Goal: Task Accomplishment & Management: Manage account settings

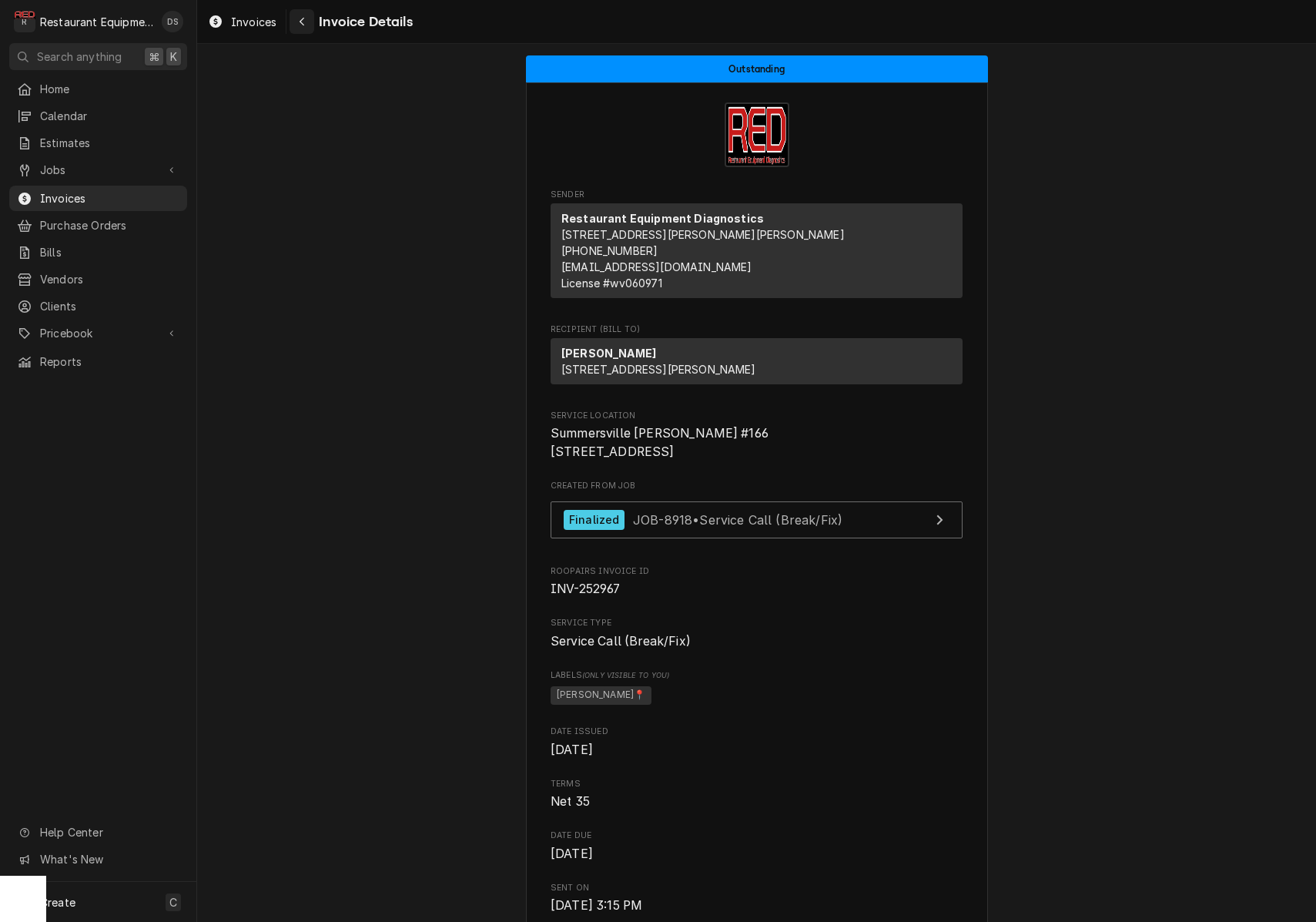
click at [306, 18] on div "Navigate back" at bounding box center [302, 22] width 15 height 15
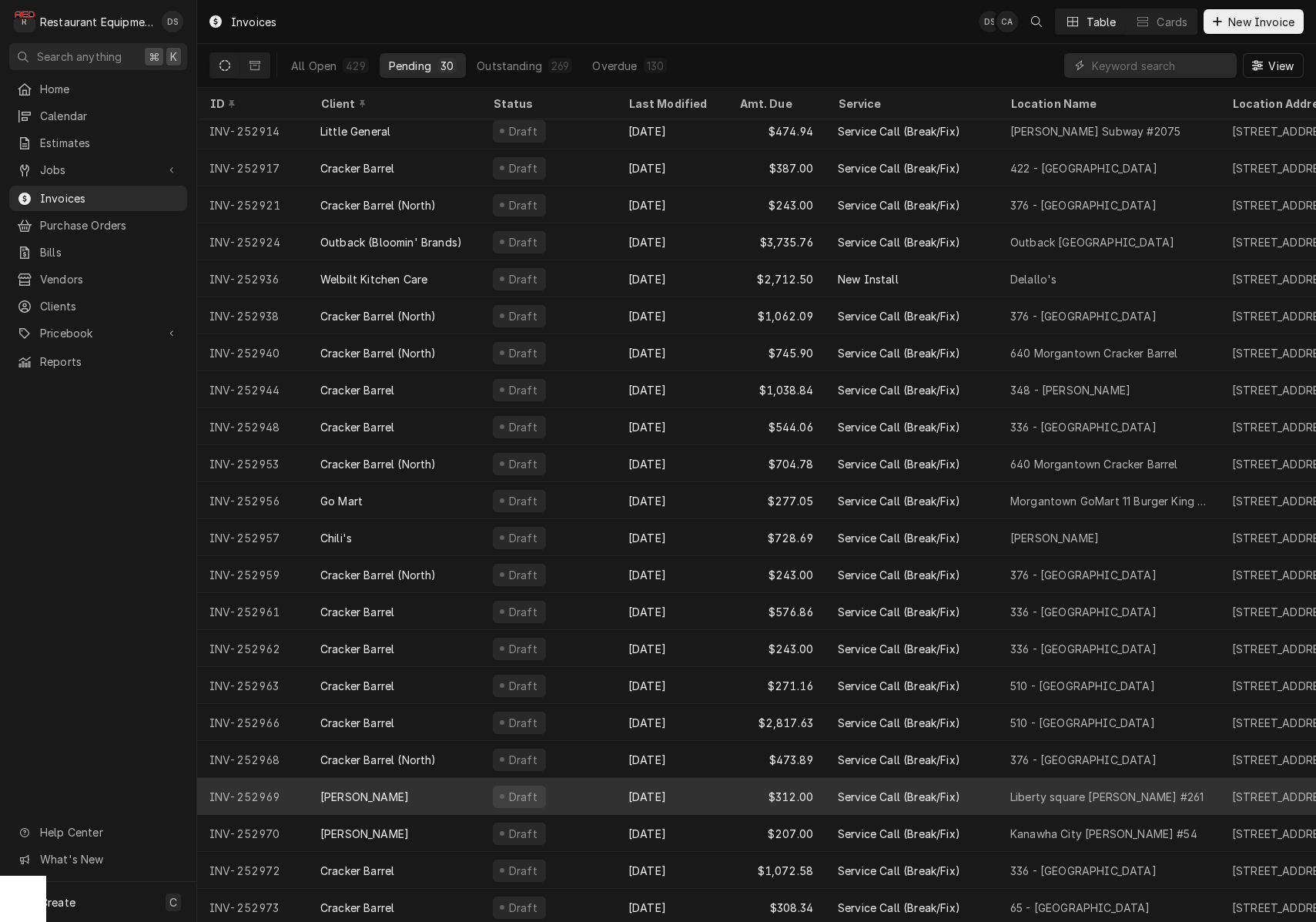
click at [722, 796] on div "Sep 29" at bounding box center [672, 796] width 111 height 37
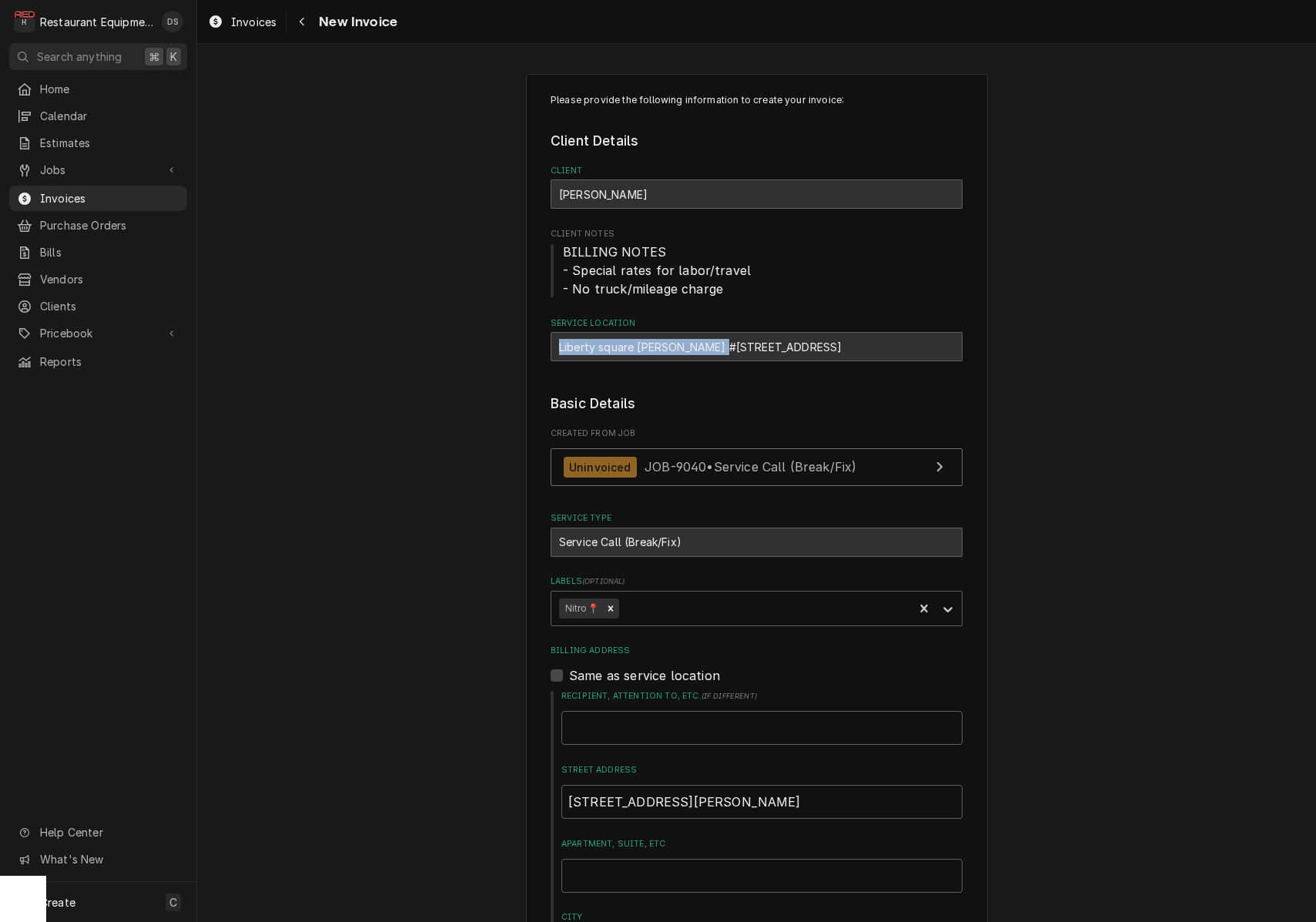
drag, startPoint x: 556, startPoint y: 341, endPoint x: 717, endPoint y: 349, distance: 161.2
click at [718, 348] on div "Liberty square Bob Evans #261 / 70 Liberty Square Dr, Hurricane, WV 25526" at bounding box center [757, 346] width 412 height 29
copy div "Liberty square Bob Evans #261"
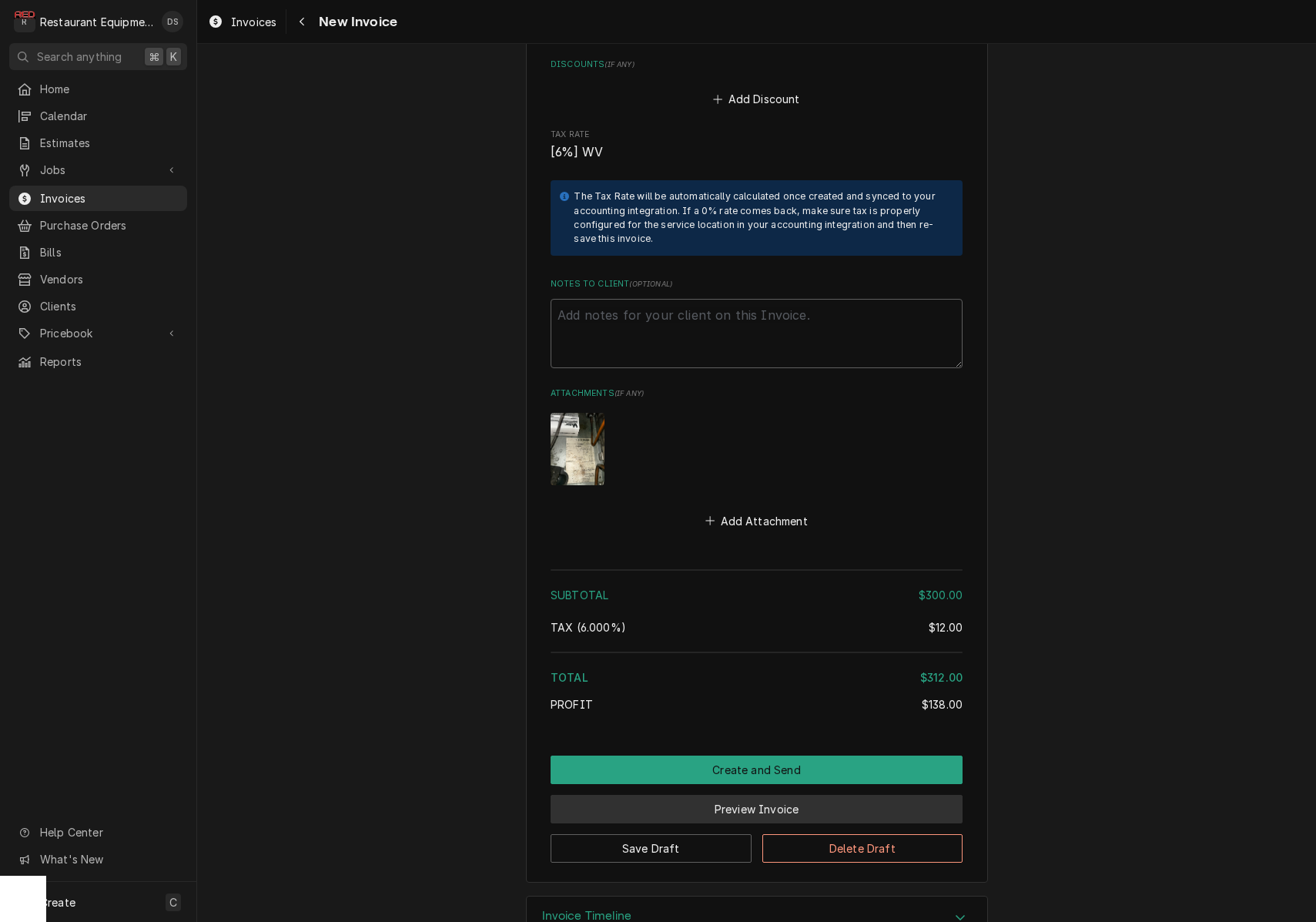
click at [763, 795] on button "Preview Invoice" at bounding box center [757, 809] width 412 height 28
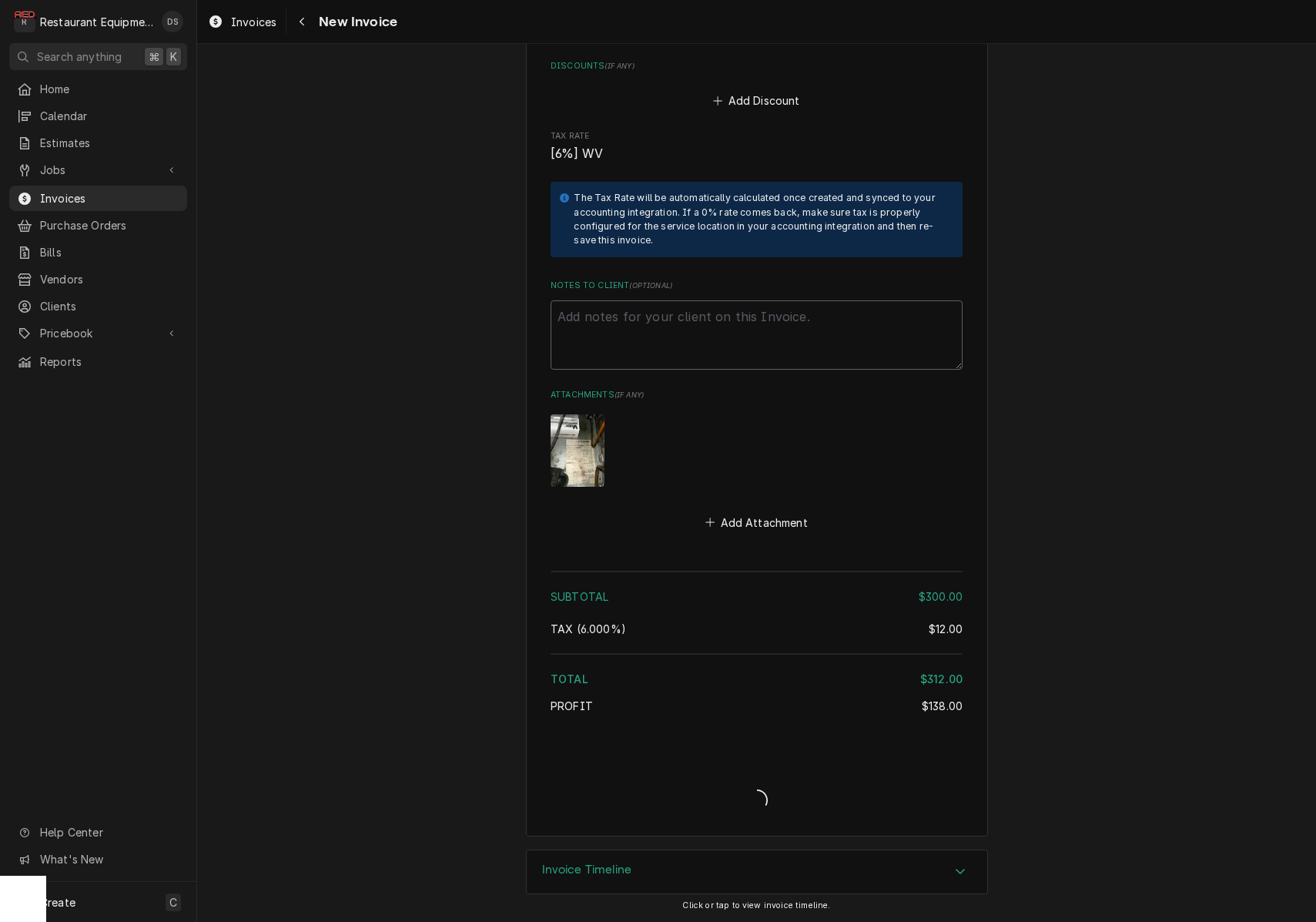
type textarea "x"
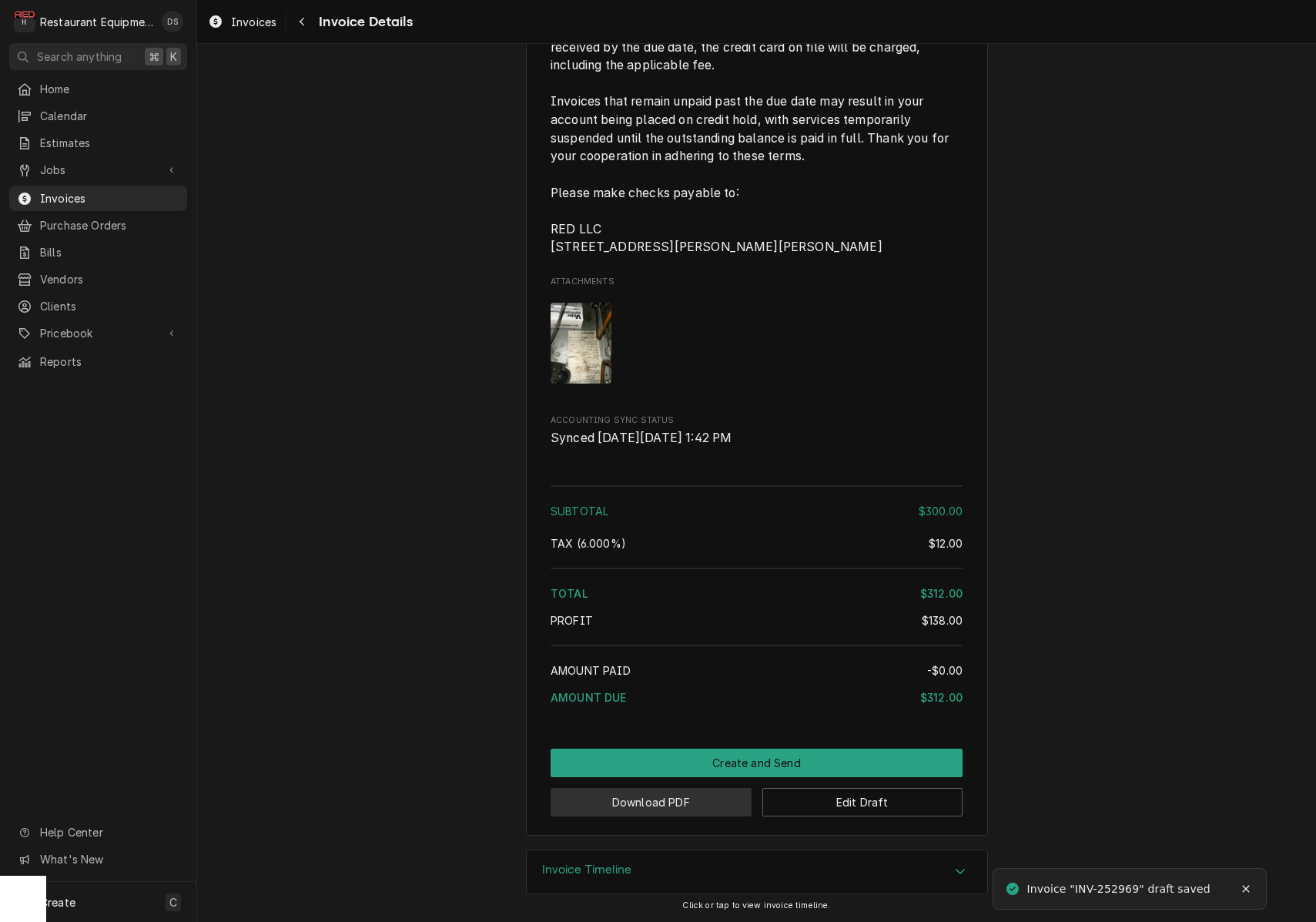
click at [664, 810] on button "Download PDF" at bounding box center [651, 802] width 201 height 28
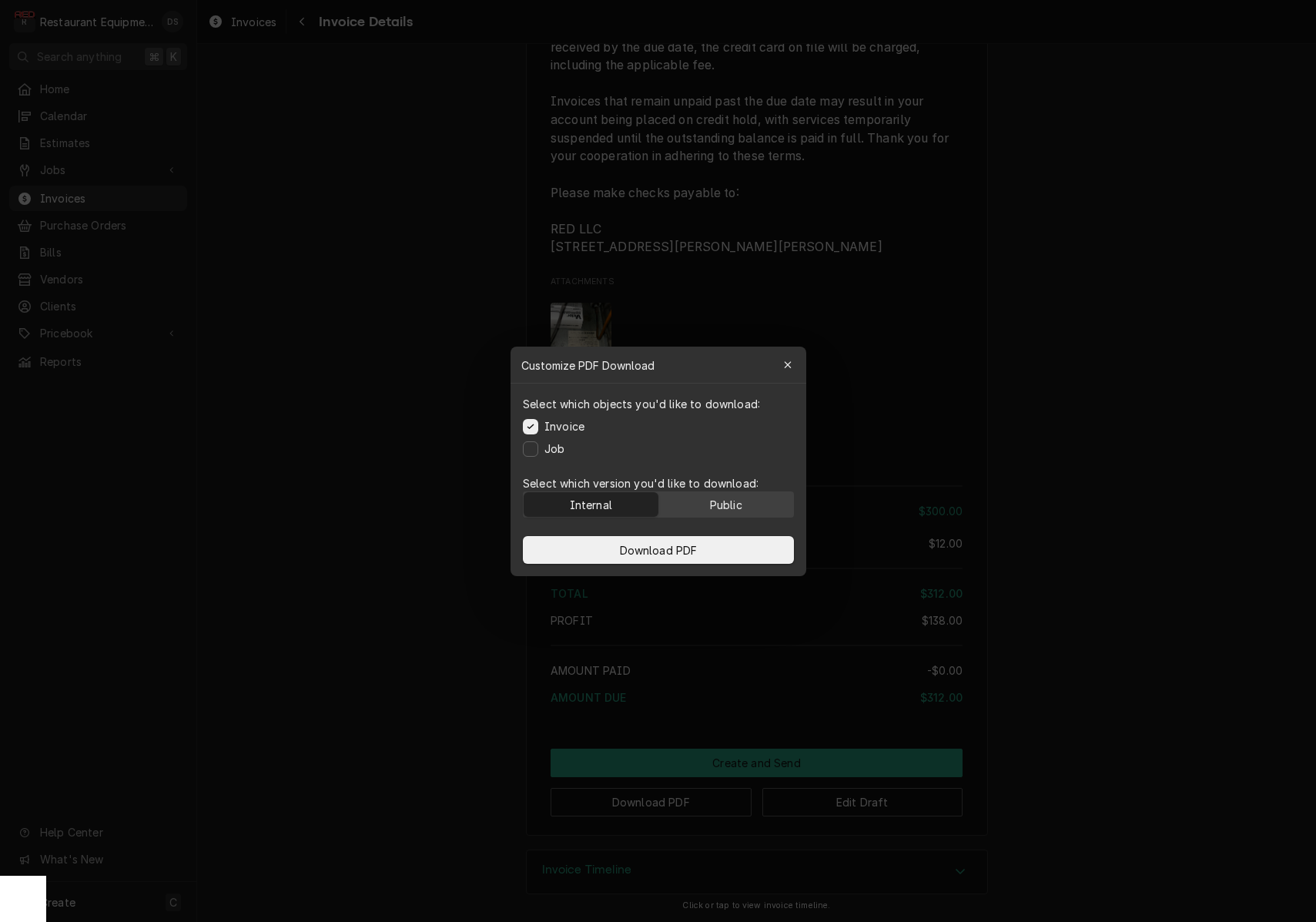
click at [720, 500] on div "Public" at bounding box center [725, 503] width 33 height 16
click at [722, 543] on button "Download PDF" at bounding box center [658, 550] width 271 height 28
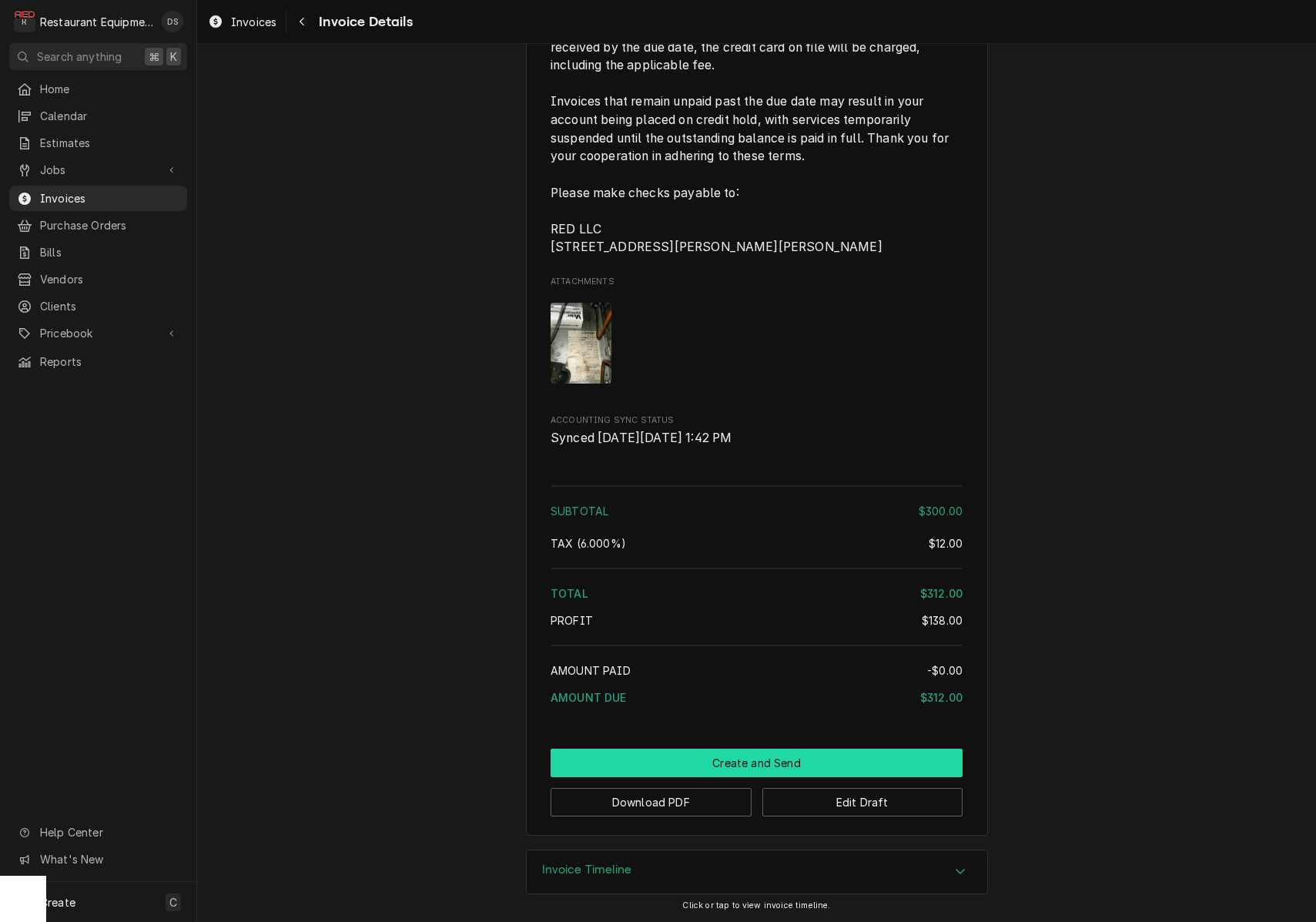
click at [749, 760] on button "Create and Send" at bounding box center [757, 763] width 412 height 28
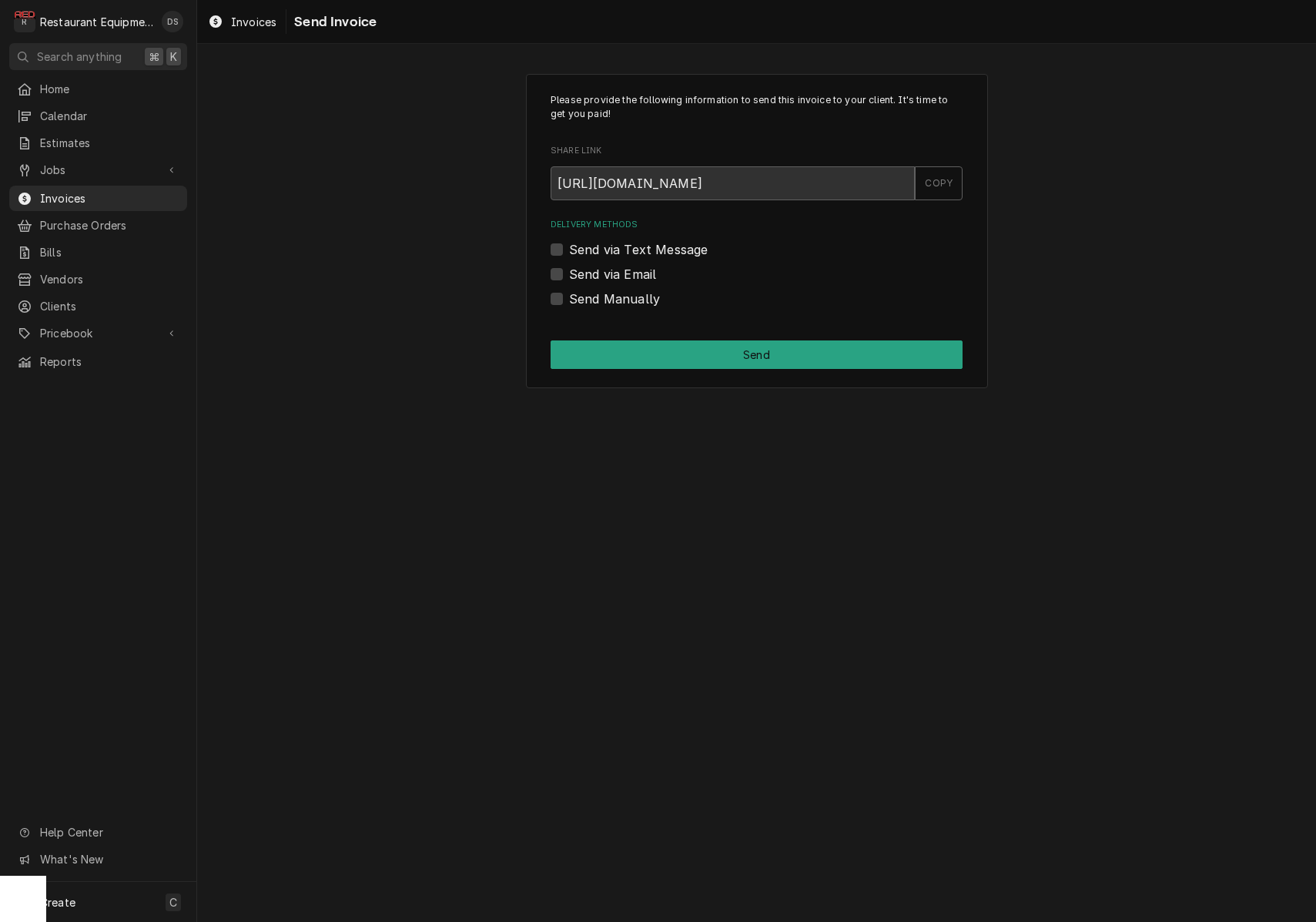
click at [569, 296] on label "Send Manually" at bounding box center [614, 299] width 91 height 19
click at [569, 296] on input "Send Manually" at bounding box center [775, 306] width 412 height 34
checkbox input "true"
click at [770, 349] on button "Send" at bounding box center [757, 354] width 412 height 28
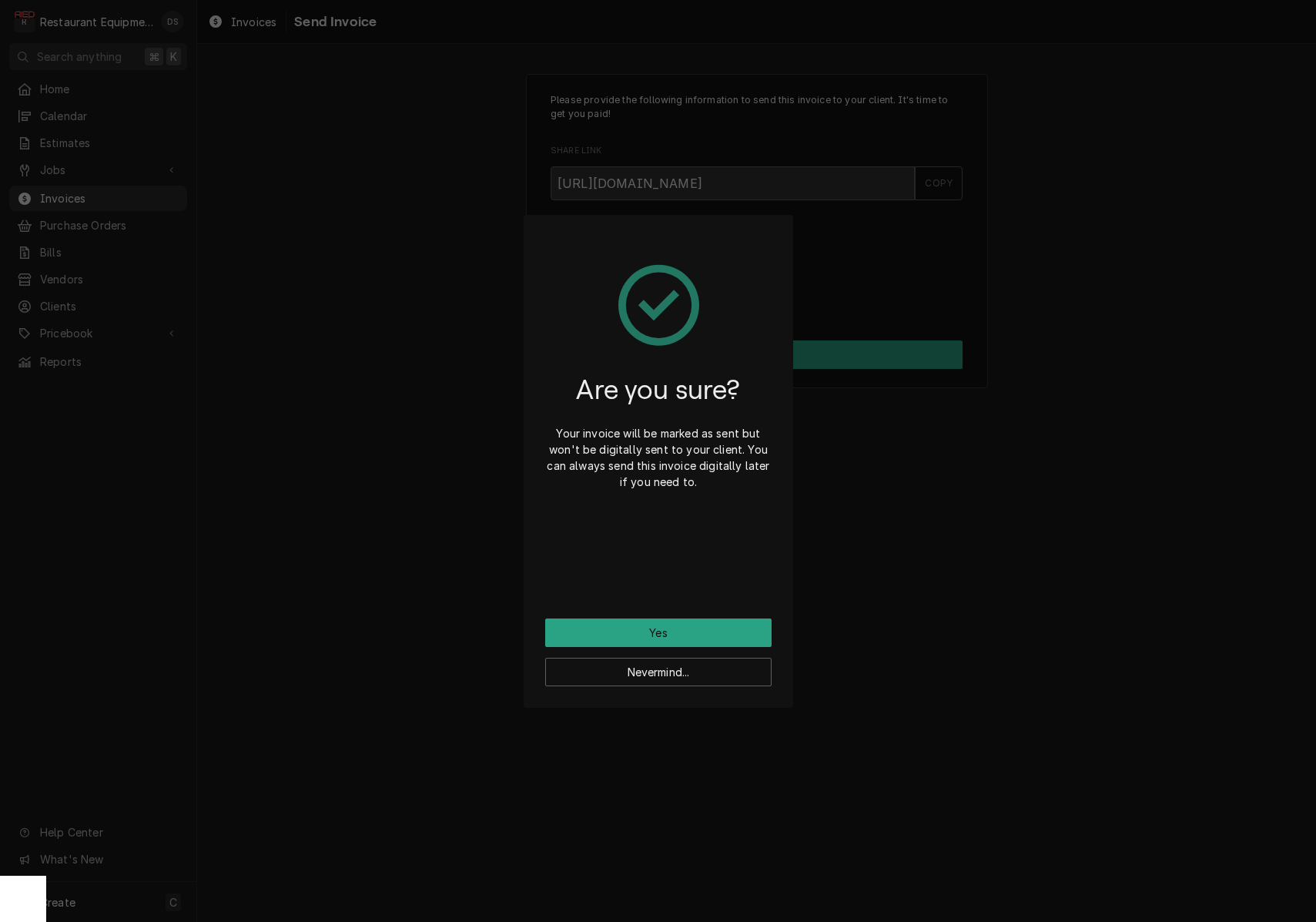
click at [704, 630] on button "Yes" at bounding box center [658, 632] width 227 height 28
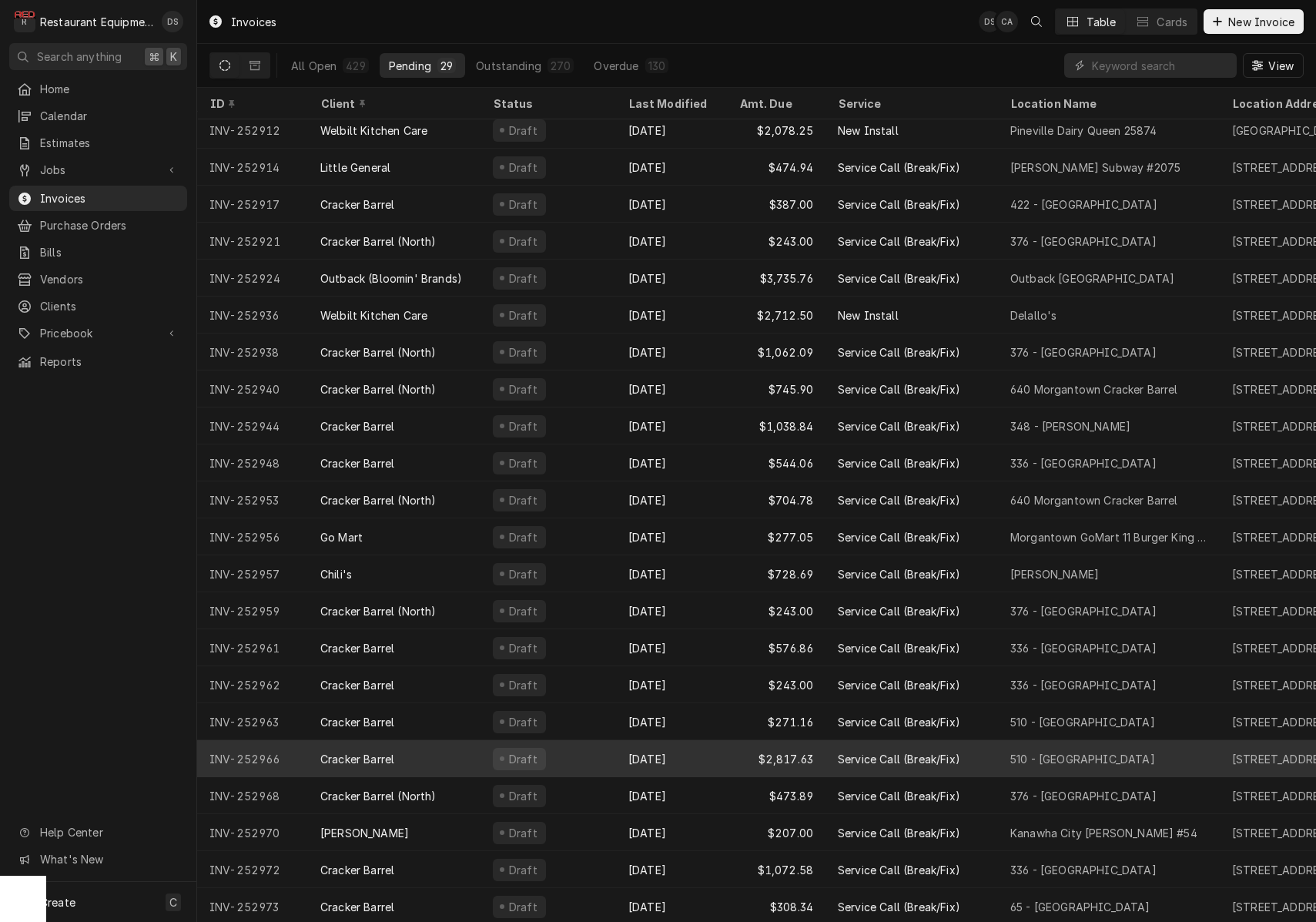
scroll to position [266, 0]
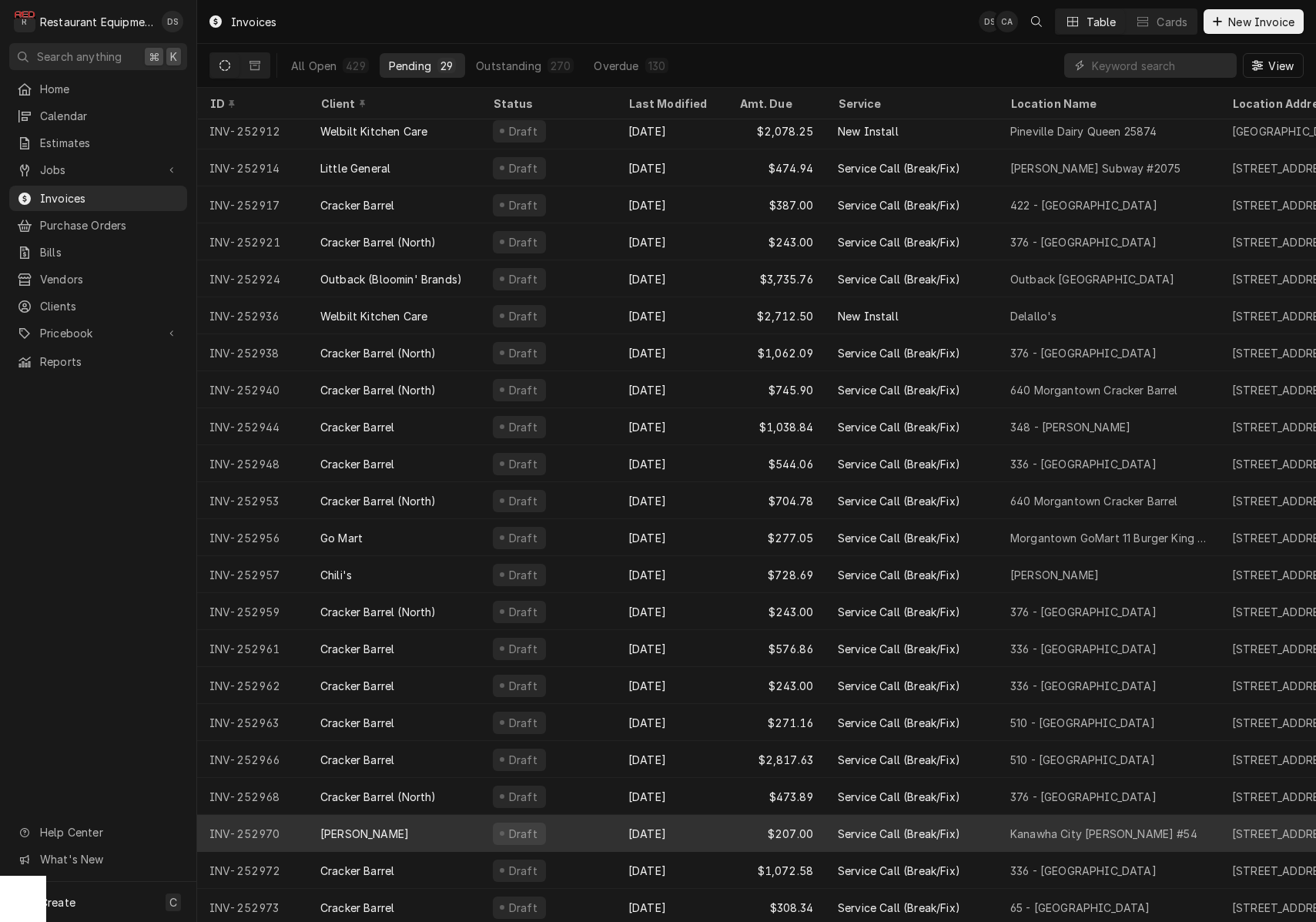
click at [707, 836] on div "[DATE]" at bounding box center [672, 833] width 111 height 37
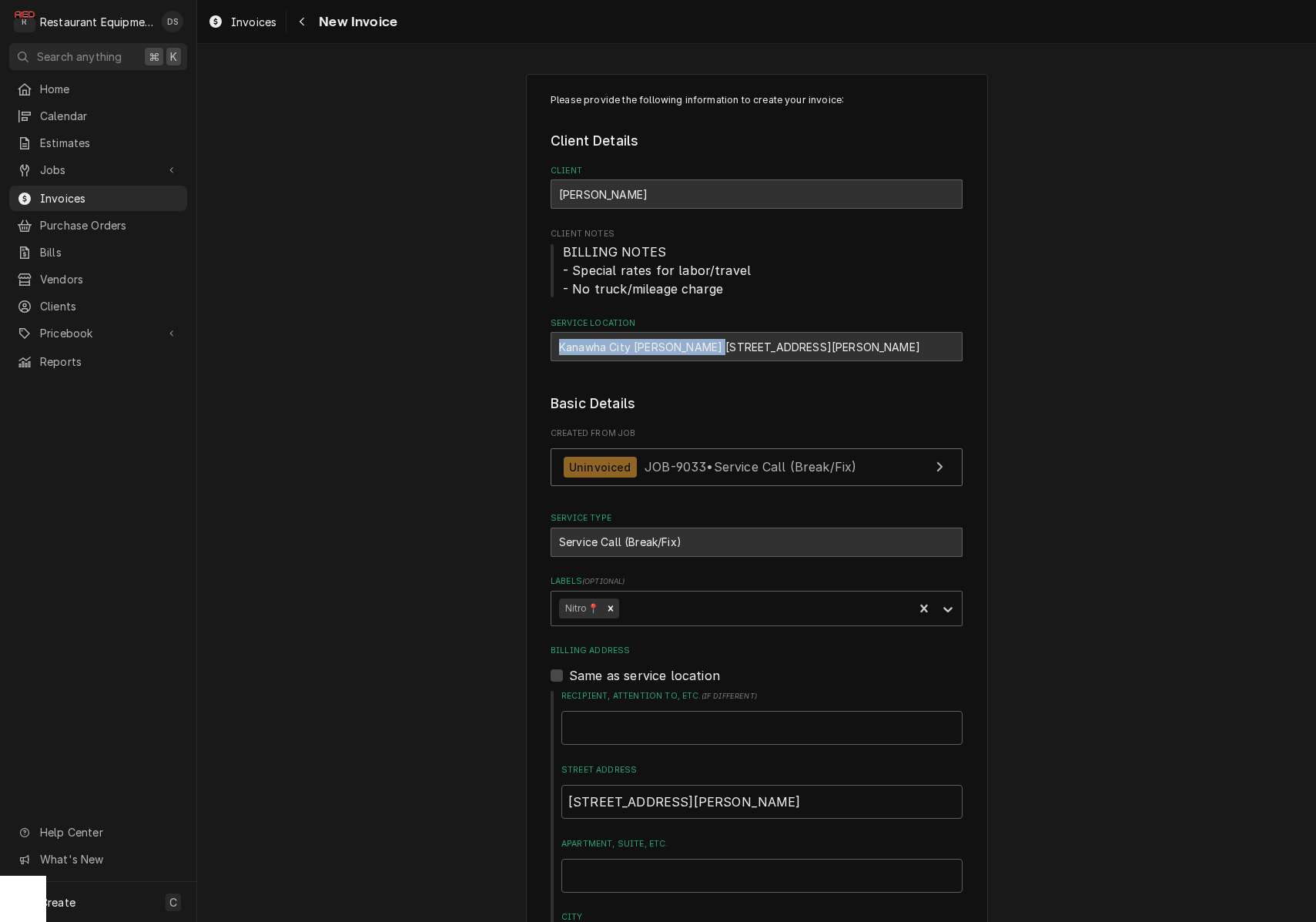
drag, startPoint x: 559, startPoint y: 344, endPoint x: 715, endPoint y: 348, distance: 156.1
click at [715, 348] on div "Kanawha City Bob Evans #54 / 101 Alex Ln, Charleston, WV 25304" at bounding box center [757, 346] width 412 height 29
copy div "Kanawha City Bob Evans #54"
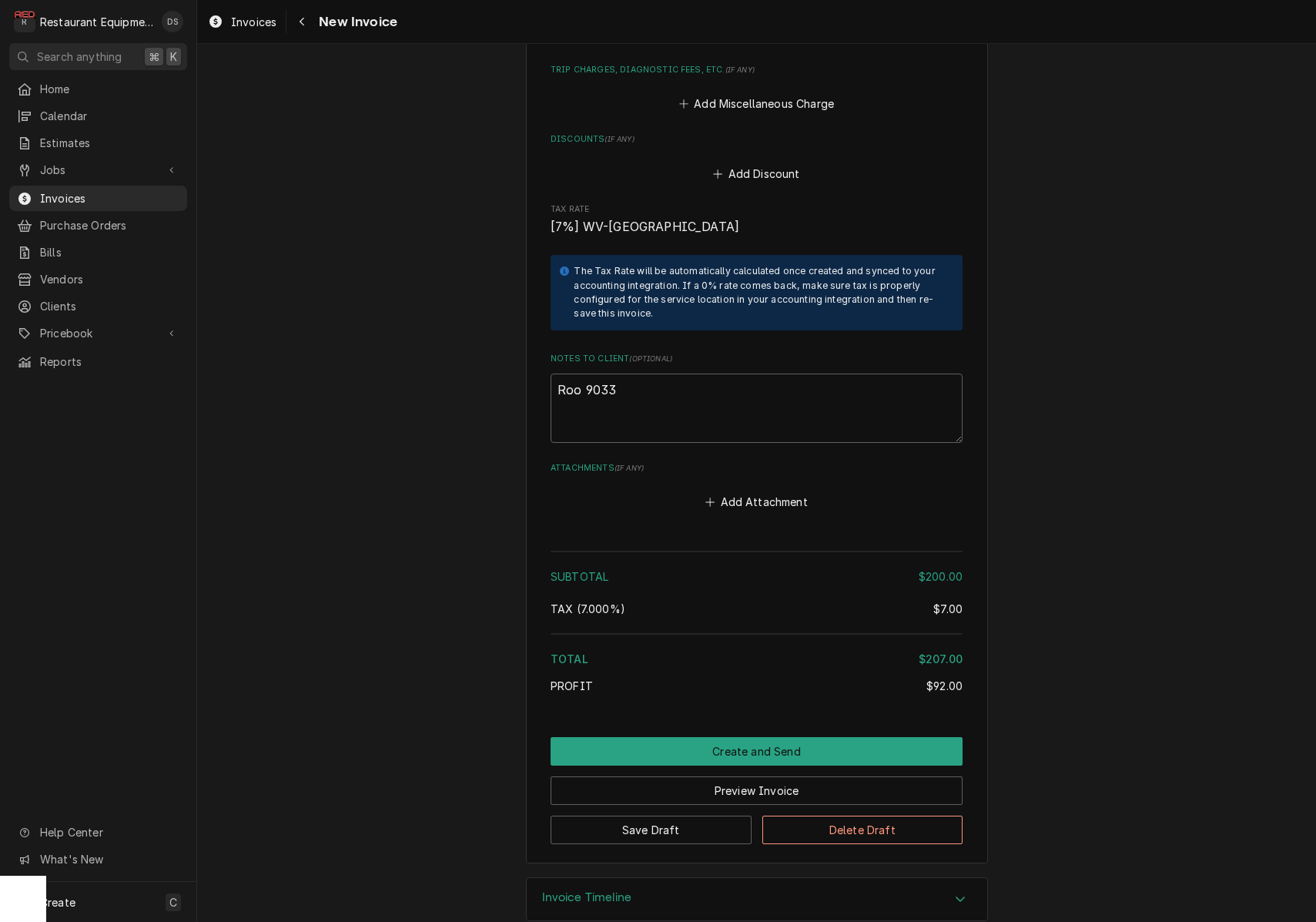
scroll to position [2717, 0]
click at [787, 777] on button "Preview Invoice" at bounding box center [757, 791] width 412 height 28
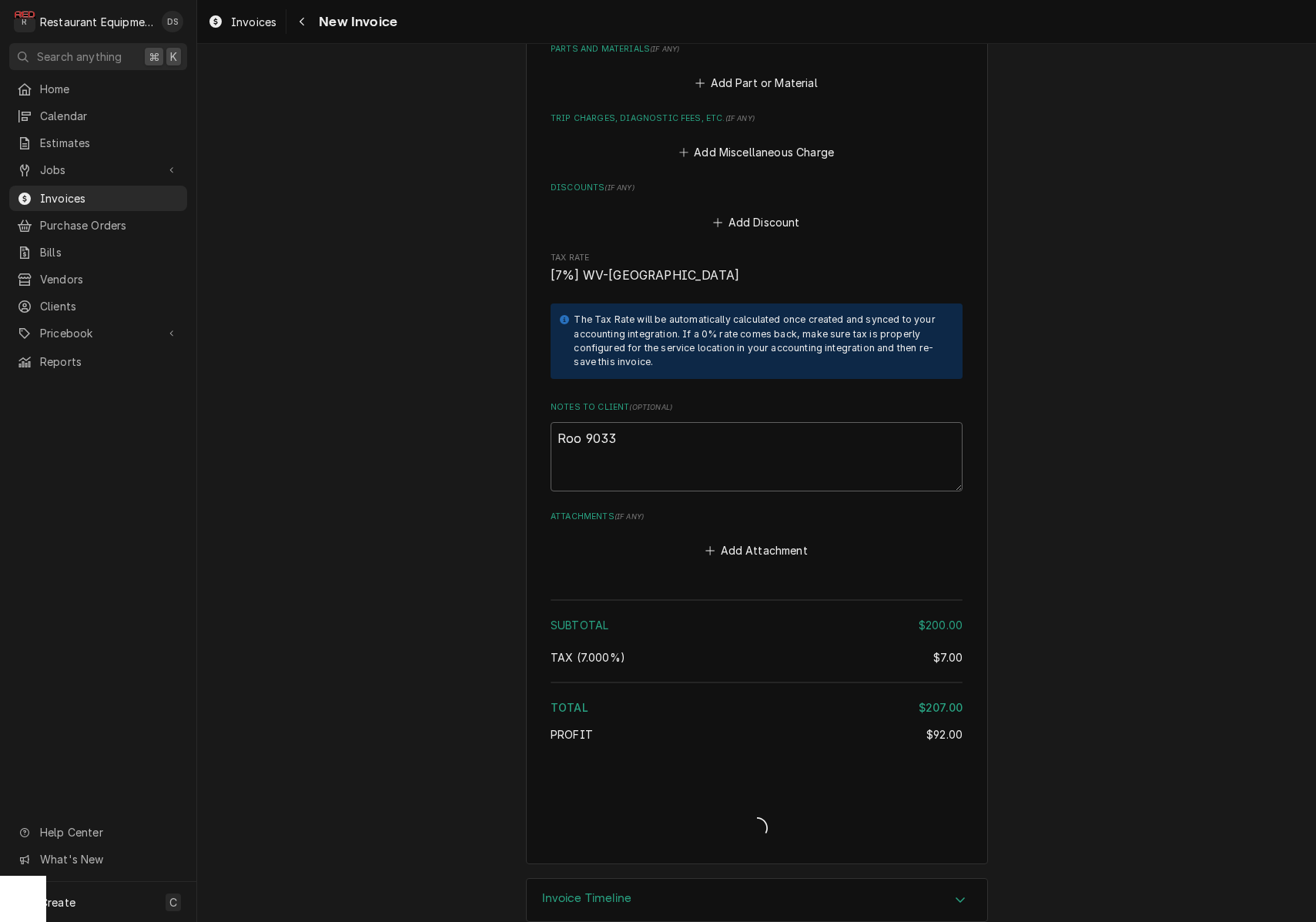
type textarea "x"
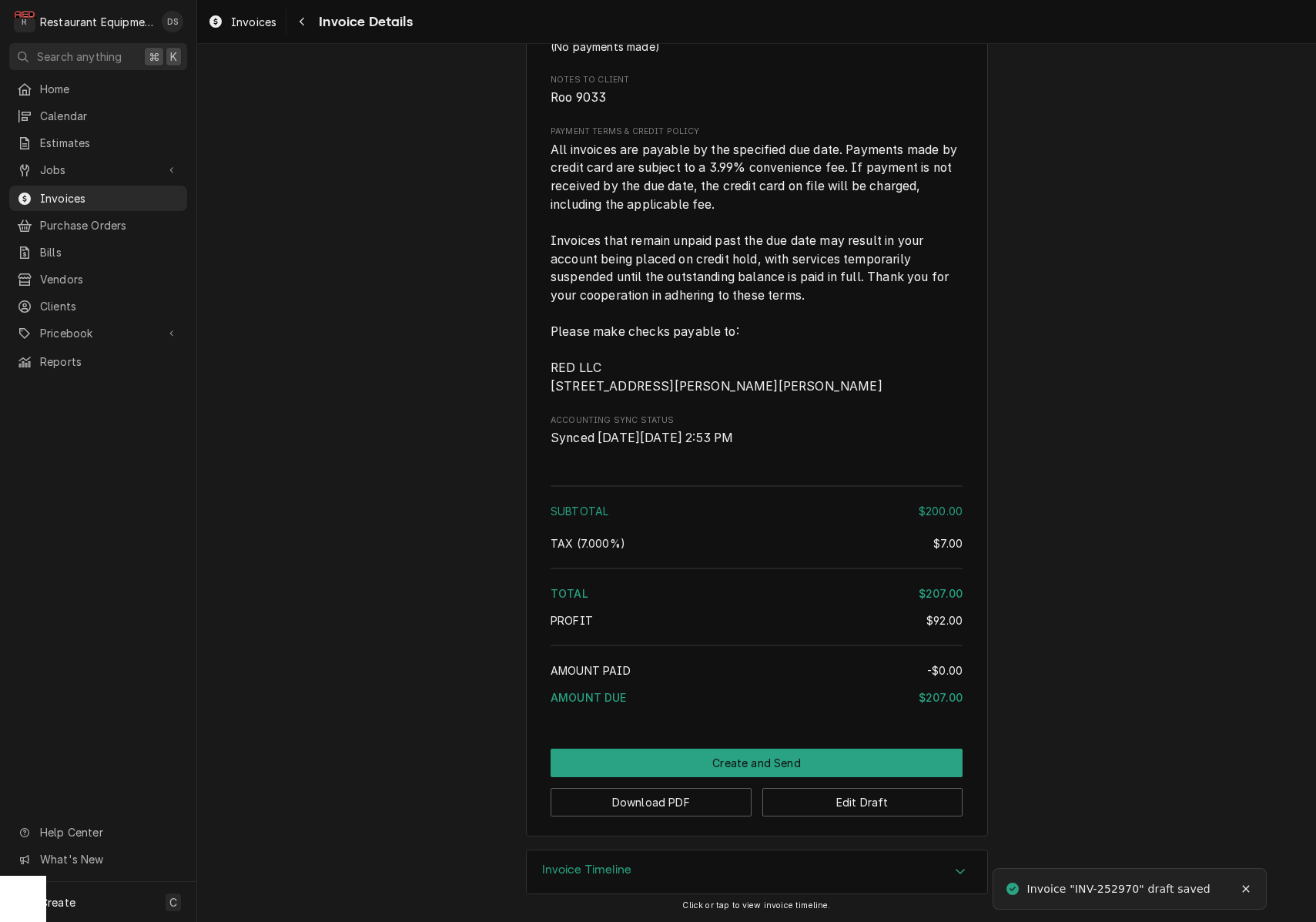
scroll to position [2217, 0]
click at [697, 807] on button "Download PDF" at bounding box center [651, 802] width 201 height 28
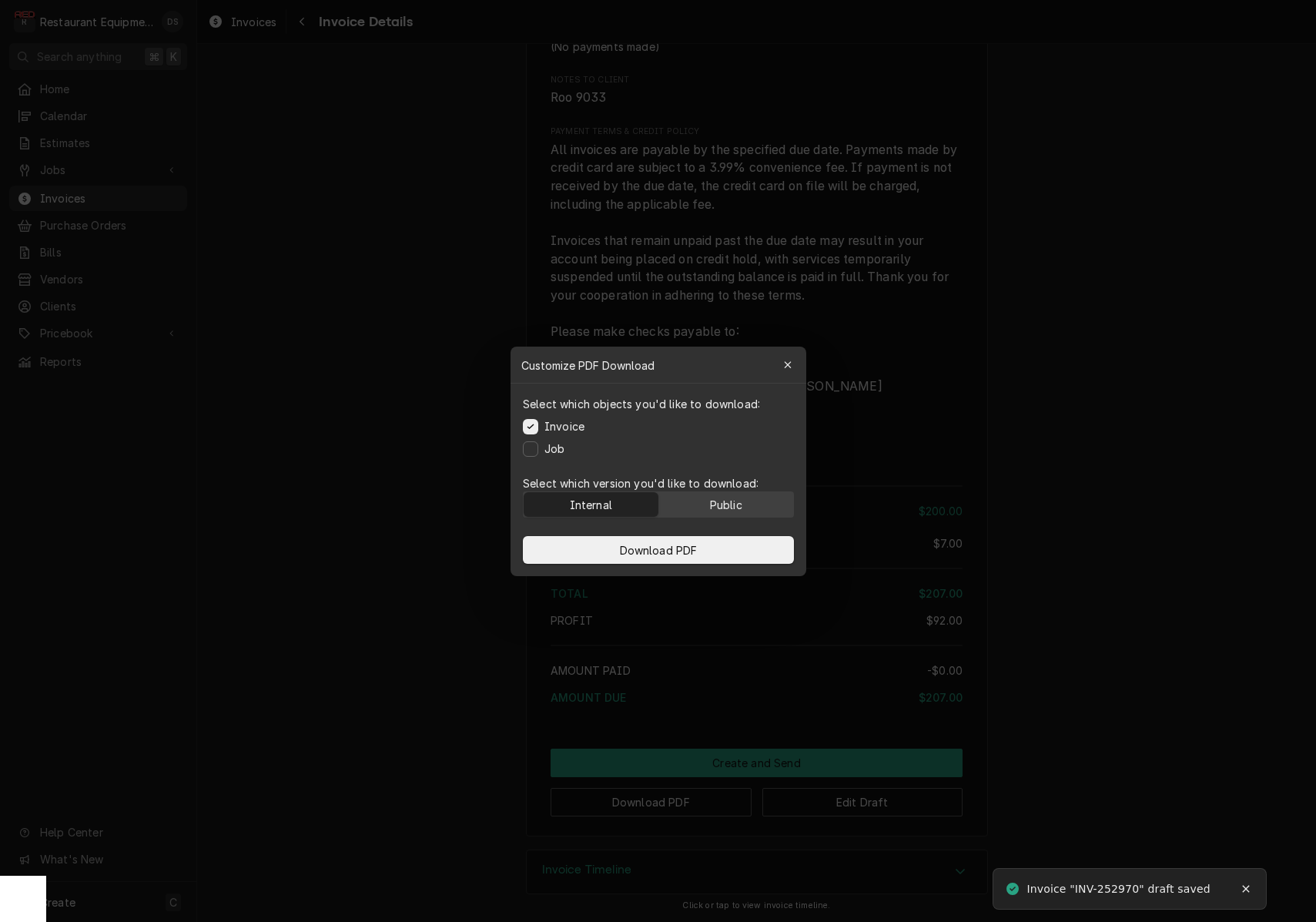
click at [709, 501] on div "Public" at bounding box center [725, 503] width 33 height 16
click at [705, 550] on button "Download PDF" at bounding box center [658, 550] width 271 height 28
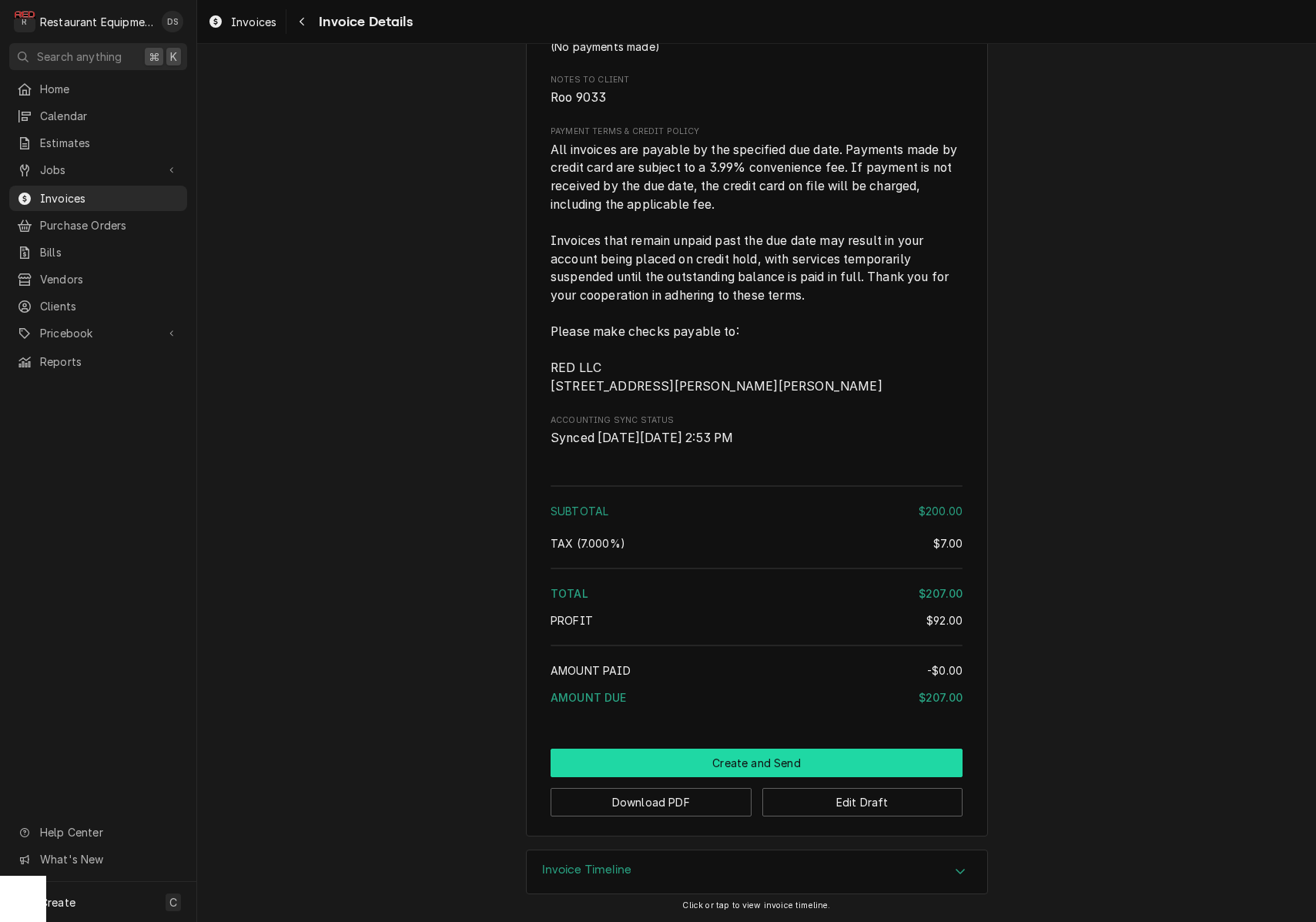
click at [673, 770] on button "Create and Send" at bounding box center [757, 763] width 412 height 28
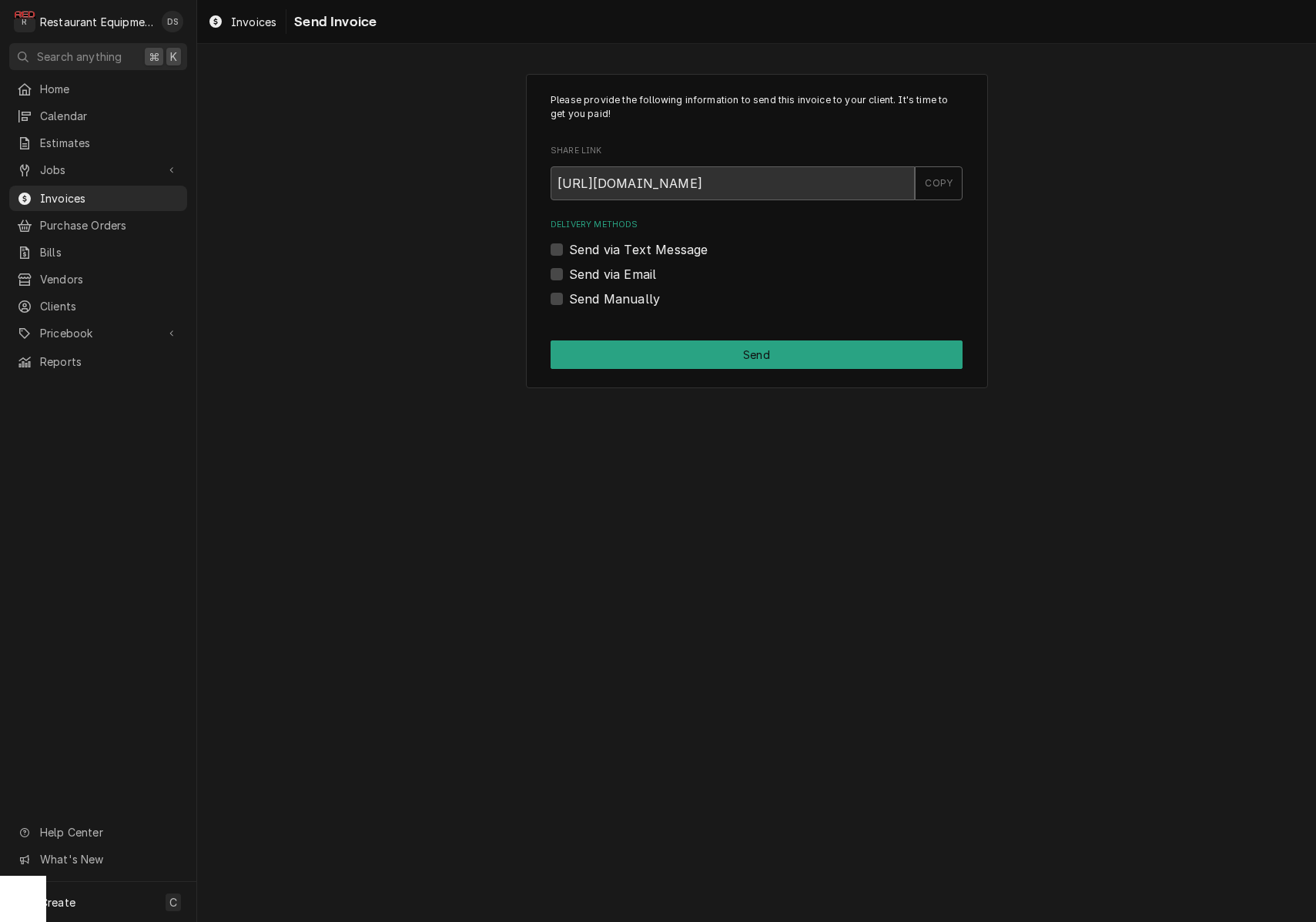
click at [569, 299] on label "Send Manually" at bounding box center [614, 299] width 91 height 19
click at [569, 299] on input "Send Manually" at bounding box center [775, 306] width 412 height 34
checkbox input "true"
click at [733, 345] on button "Send" at bounding box center [757, 354] width 412 height 28
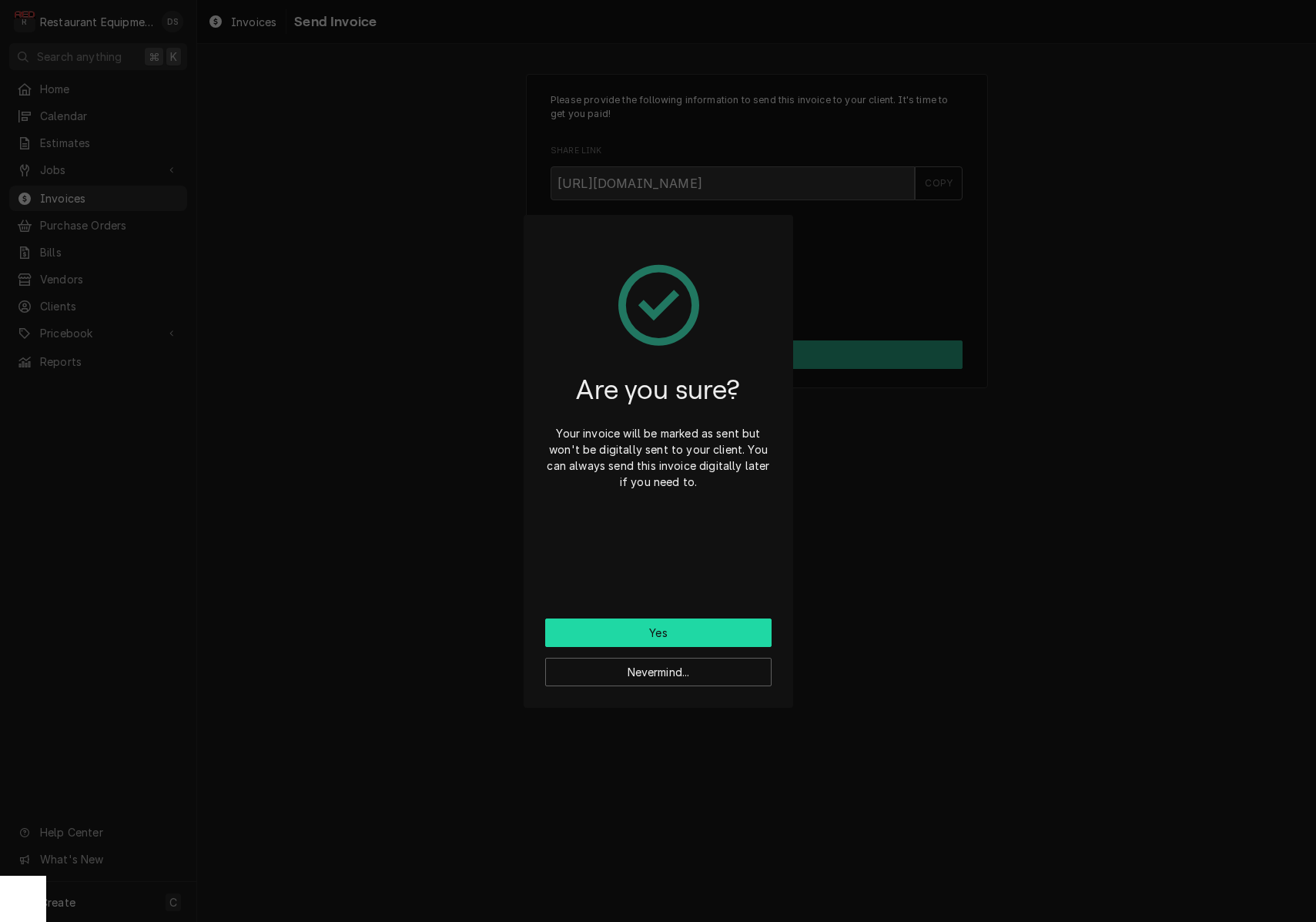
click at [709, 632] on button "Yes" at bounding box center [658, 632] width 227 height 28
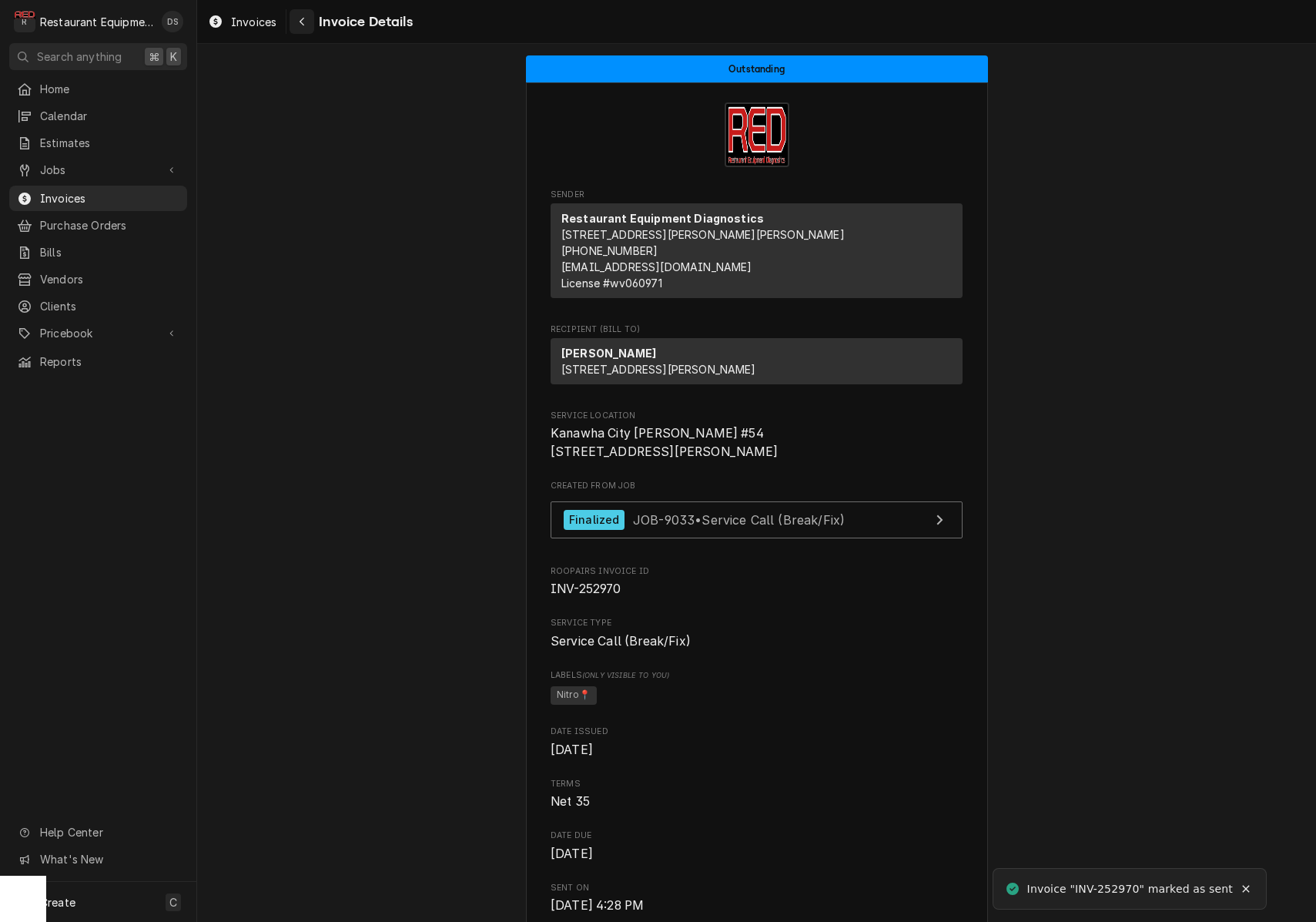
click at [311, 23] on button "Navigate back" at bounding box center [302, 22] width 24 height 24
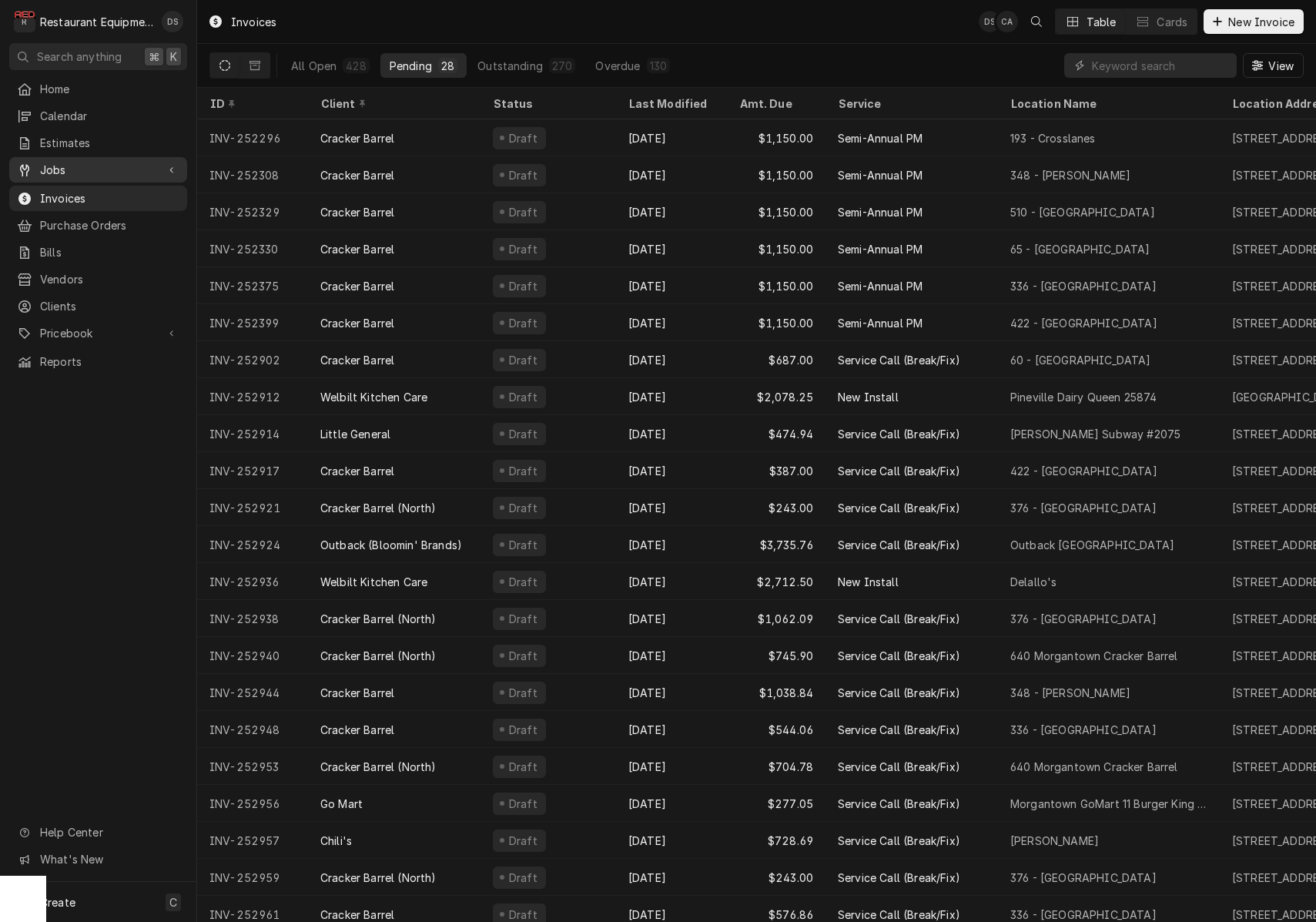
click at [124, 162] on span "Jobs" at bounding box center [98, 170] width 116 height 16
click at [100, 188] on span "Jobs" at bounding box center [110, 196] width 140 height 16
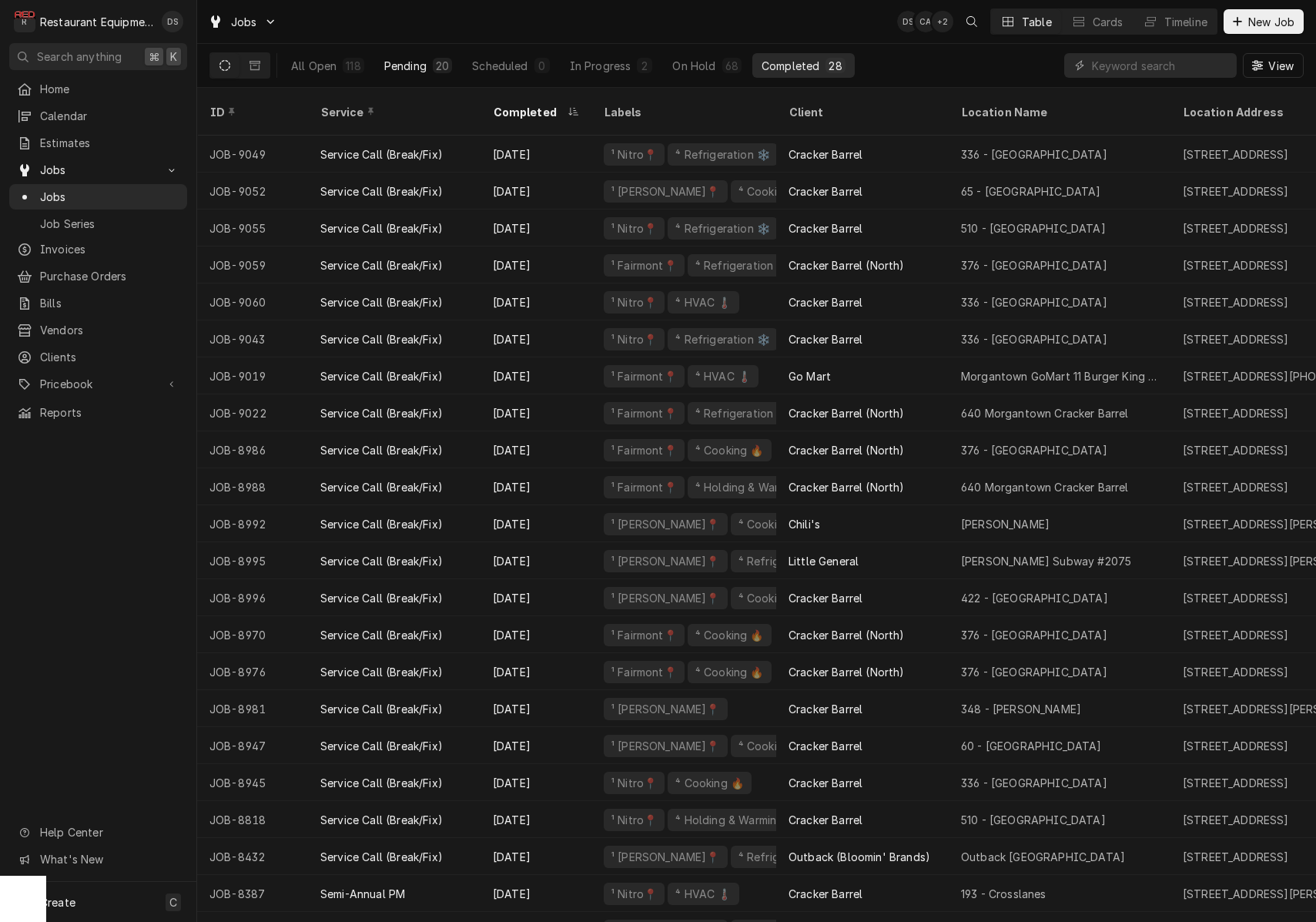
click at [349, 67] on div "118" at bounding box center [353, 66] width 15 height 16
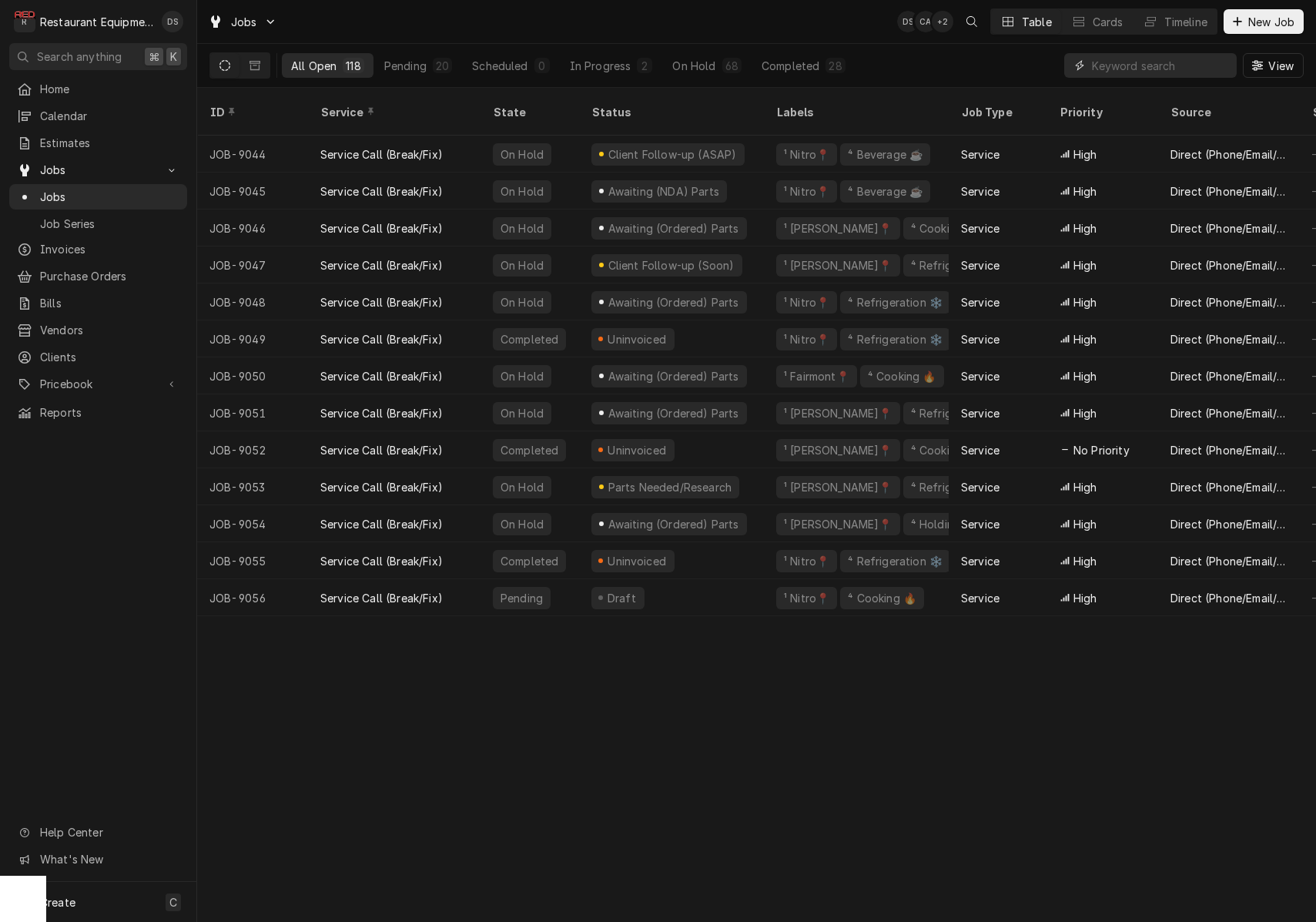
click at [1141, 71] on input "Dynamic Content Wrapper" at bounding box center [1161, 66] width 137 height 24
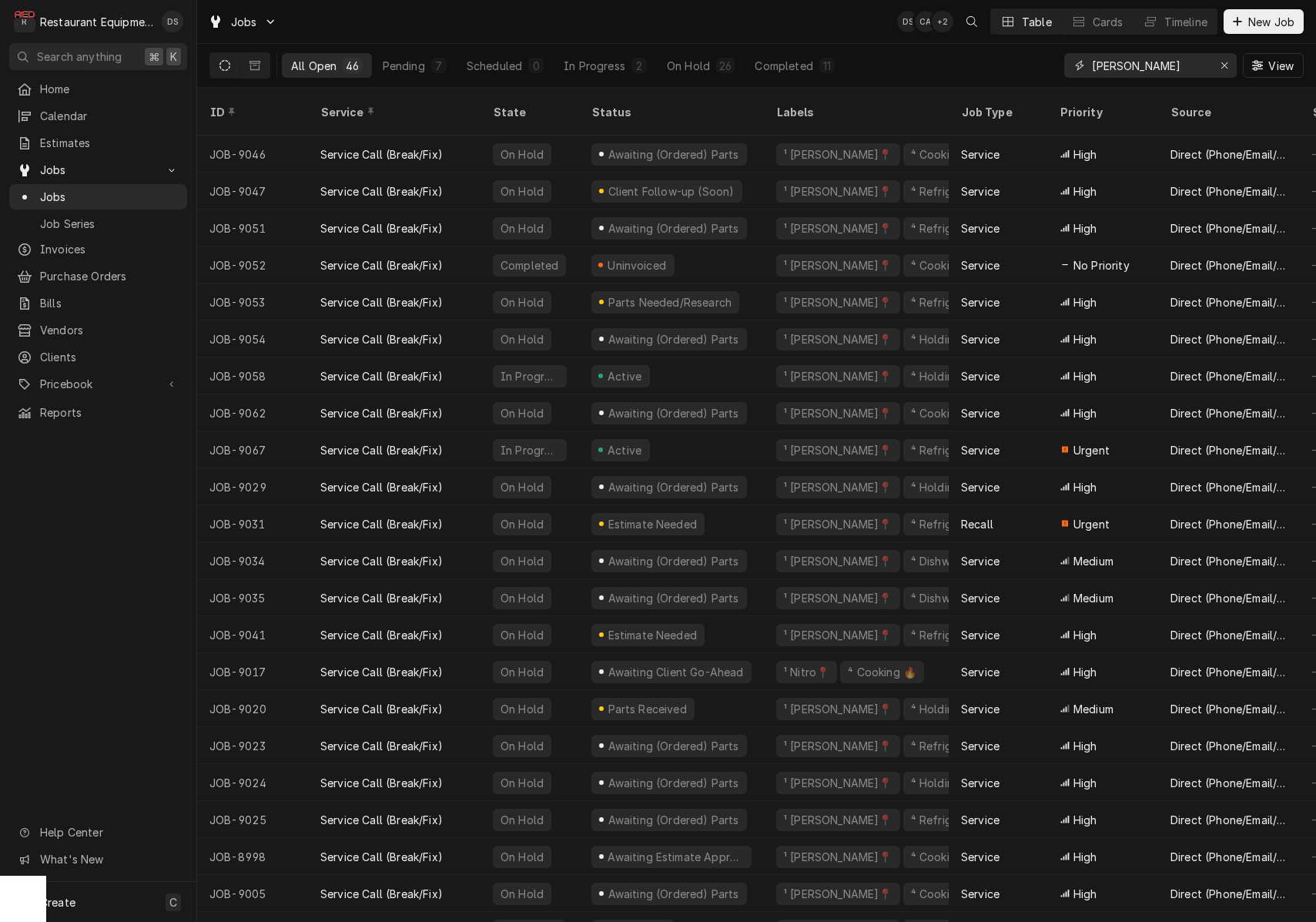
click at [1159, 67] on input "BECKLEY" at bounding box center [1149, 66] width 115 height 24
click at [1160, 67] on input "BECKLEY" at bounding box center [1149, 66] width 115 height 24
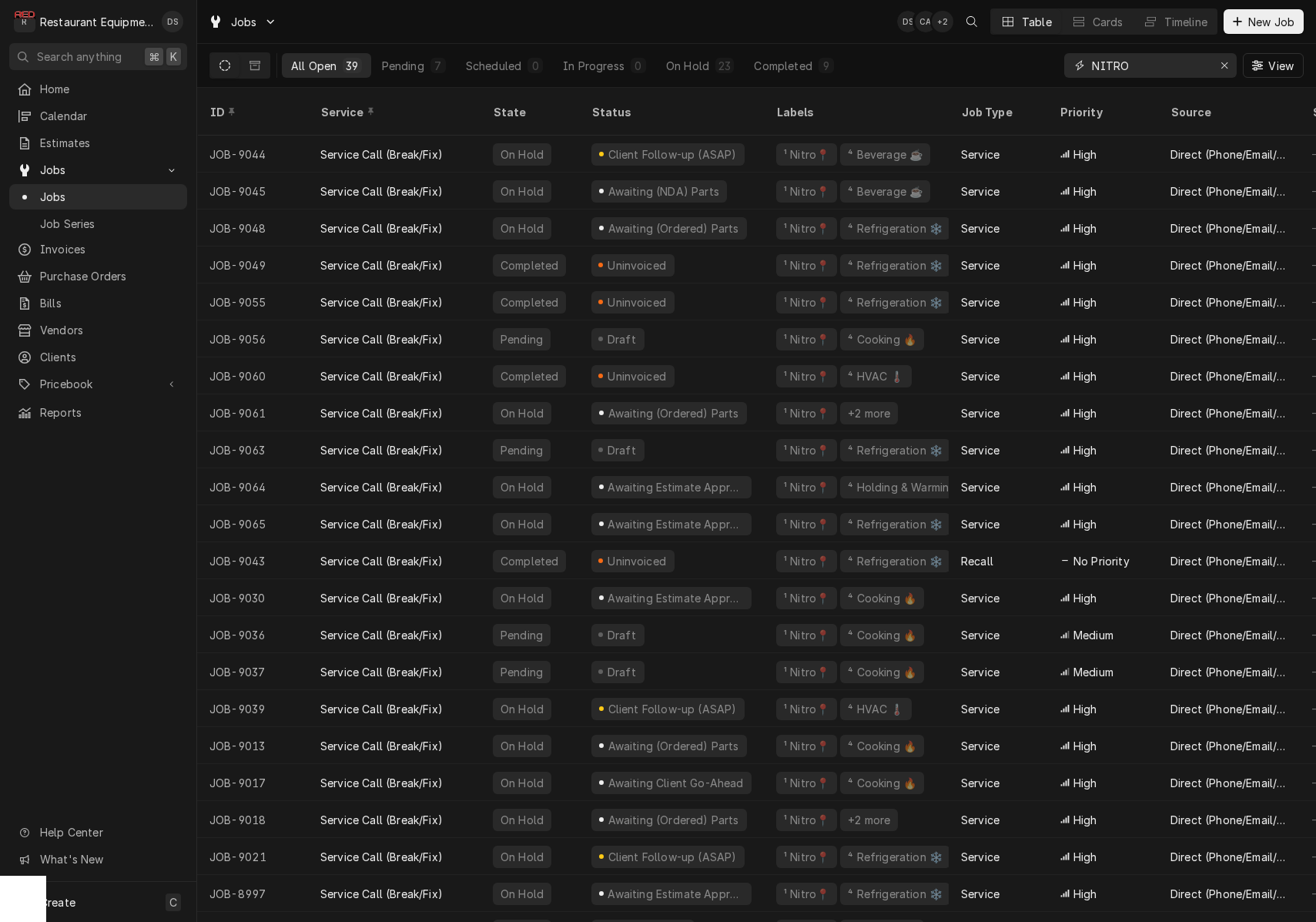
click at [1134, 65] on input "NITRO" at bounding box center [1149, 66] width 115 height 24
type input "FAIRMONT"
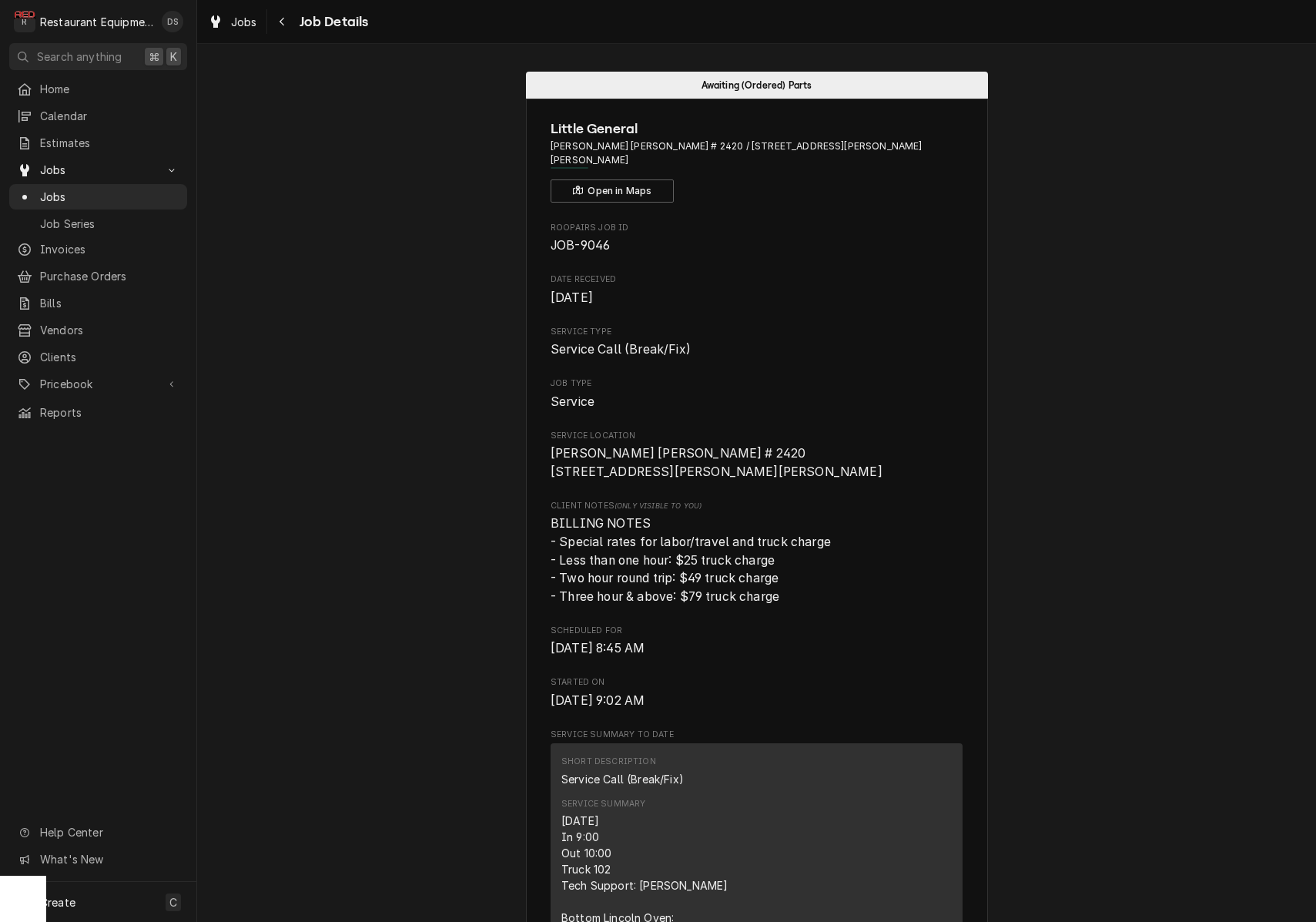
scroll to position [216, 0]
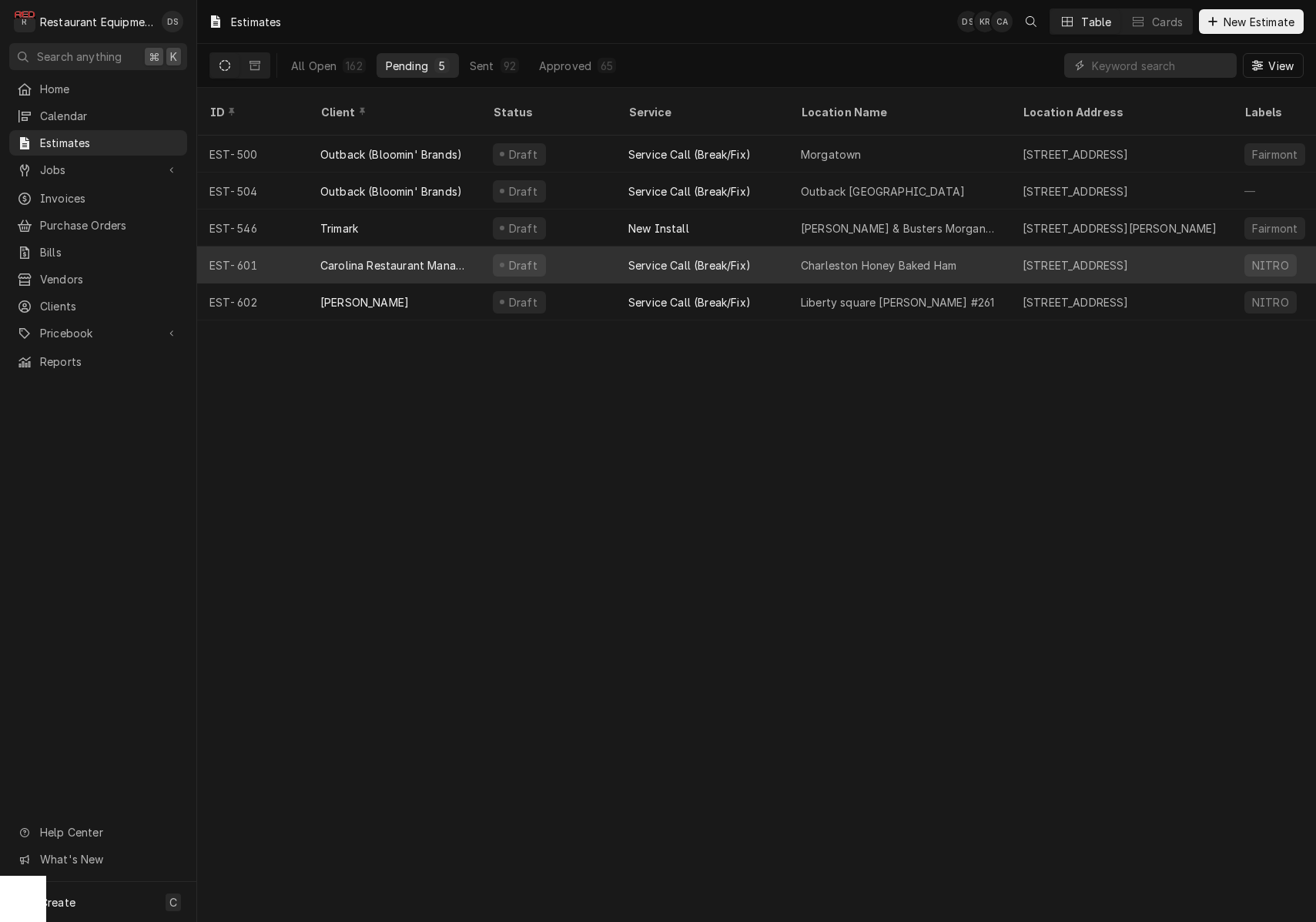
click at [609, 246] on div "Draft" at bounding box center [548, 264] width 136 height 37
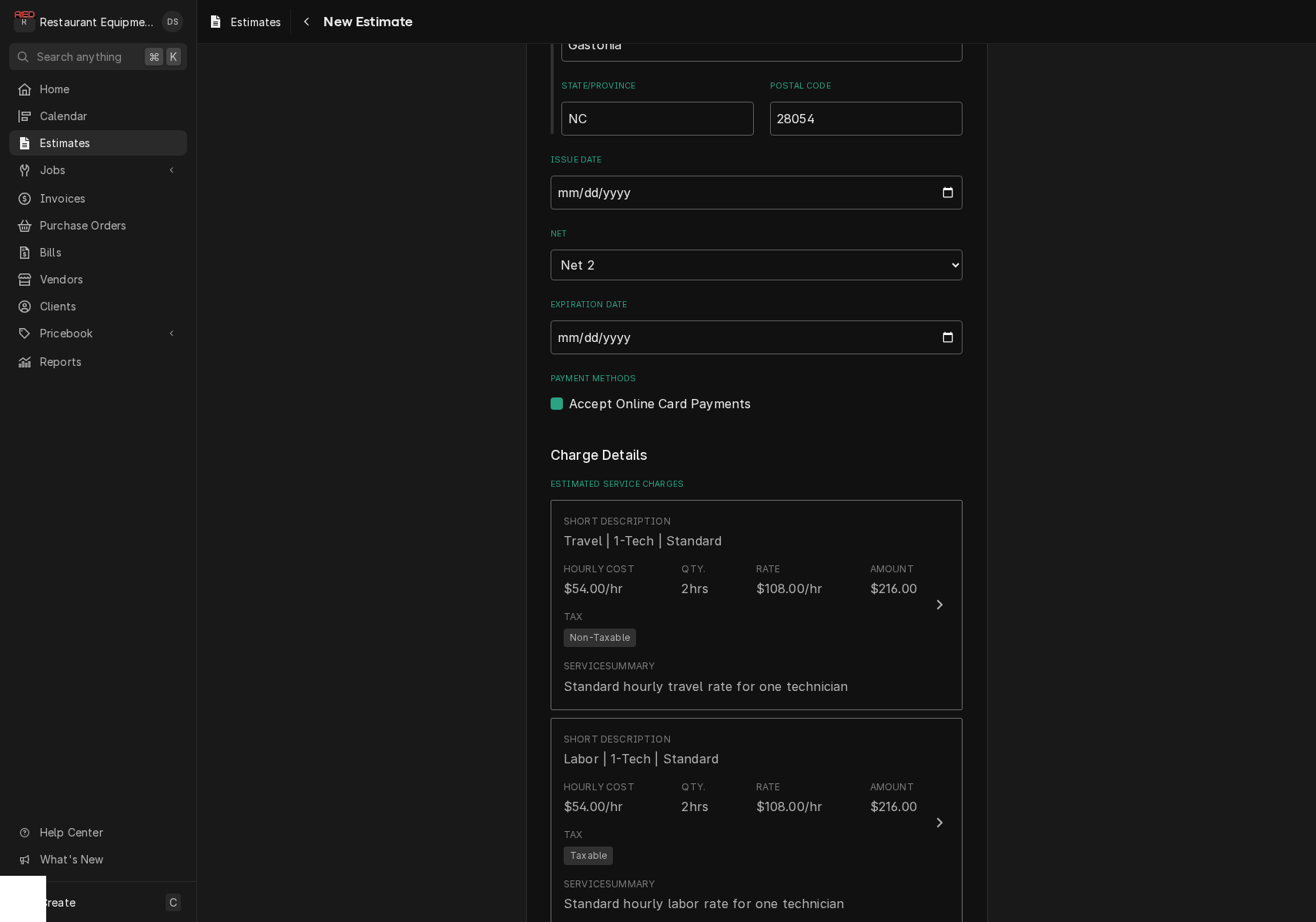
scroll to position [1112, 0]
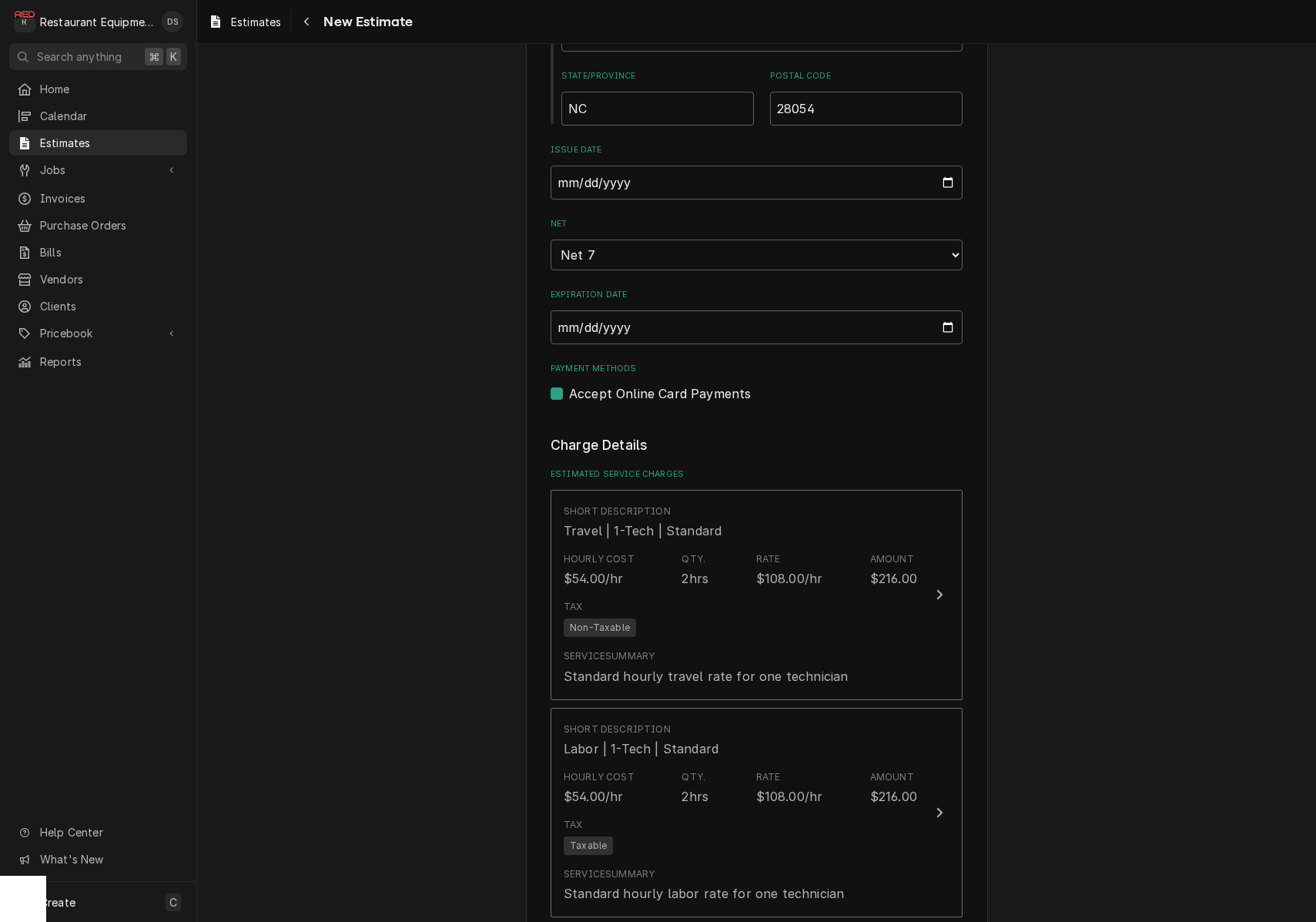
click at [1154, 540] on div "Please provide the following information to create your estimate: Client Detail…" at bounding box center [756, 895] width 1118 height 3895
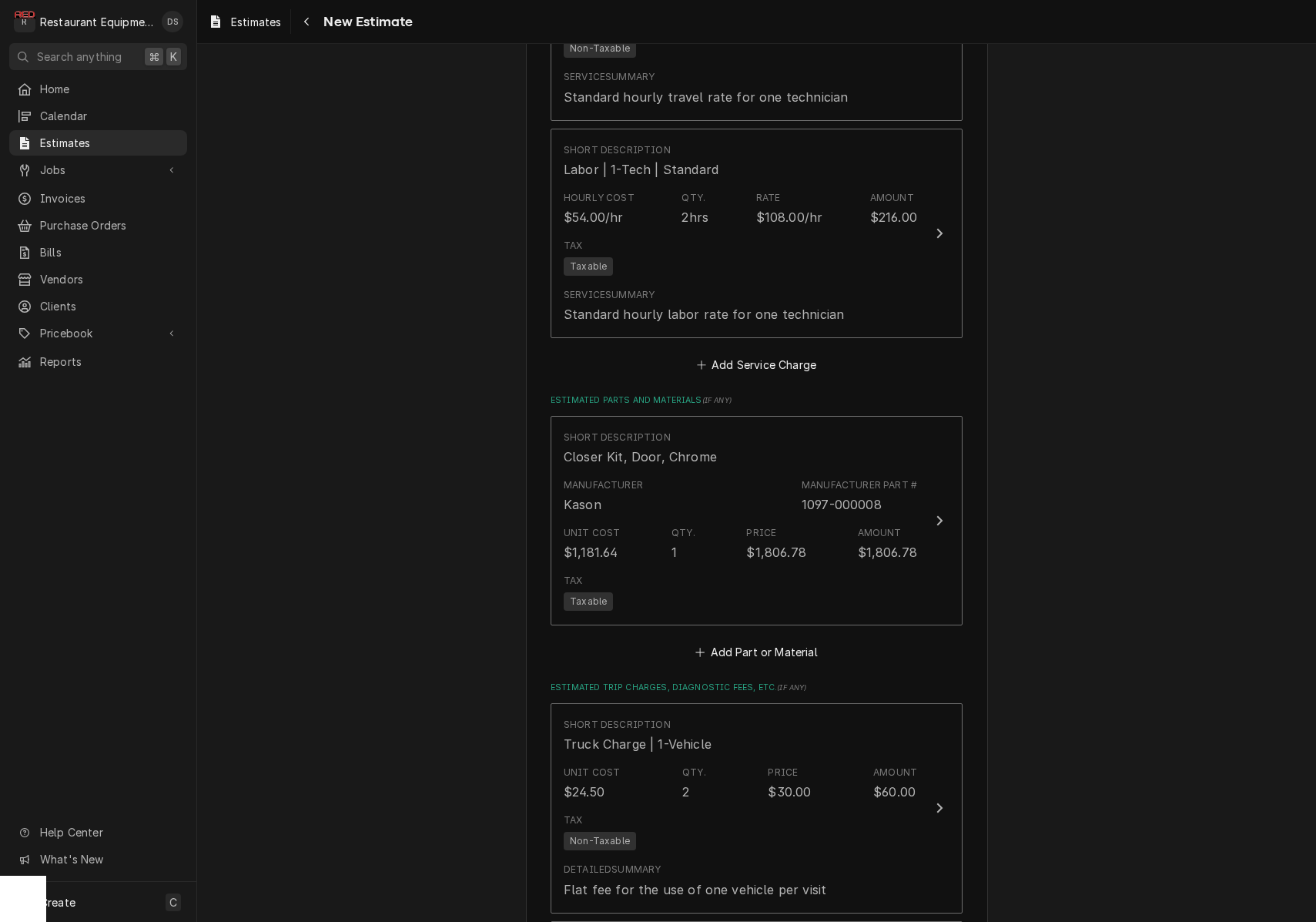
scroll to position [1685, 0]
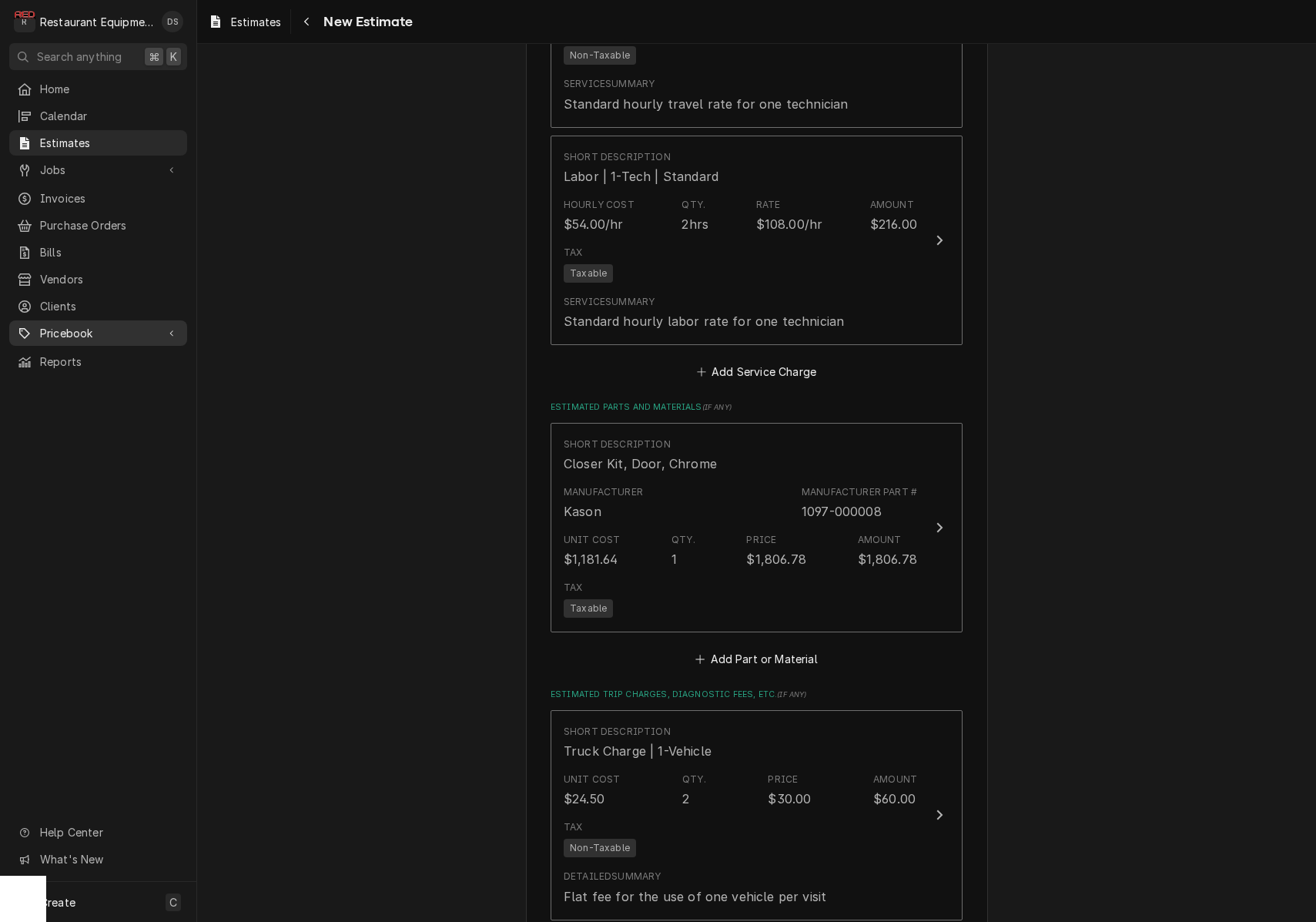
drag, startPoint x: 1313, startPoint y: 94, endPoint x: 83, endPoint y: 330, distance: 1252.4
click at [83, 330] on span "Pricebook" at bounding box center [98, 333] width 116 height 16
drag, startPoint x: 83, startPoint y: 330, endPoint x: 82, endPoint y: 372, distance: 42.0
click at [82, 379] on span "Parts & Materials" at bounding box center [110, 386] width 140 height 16
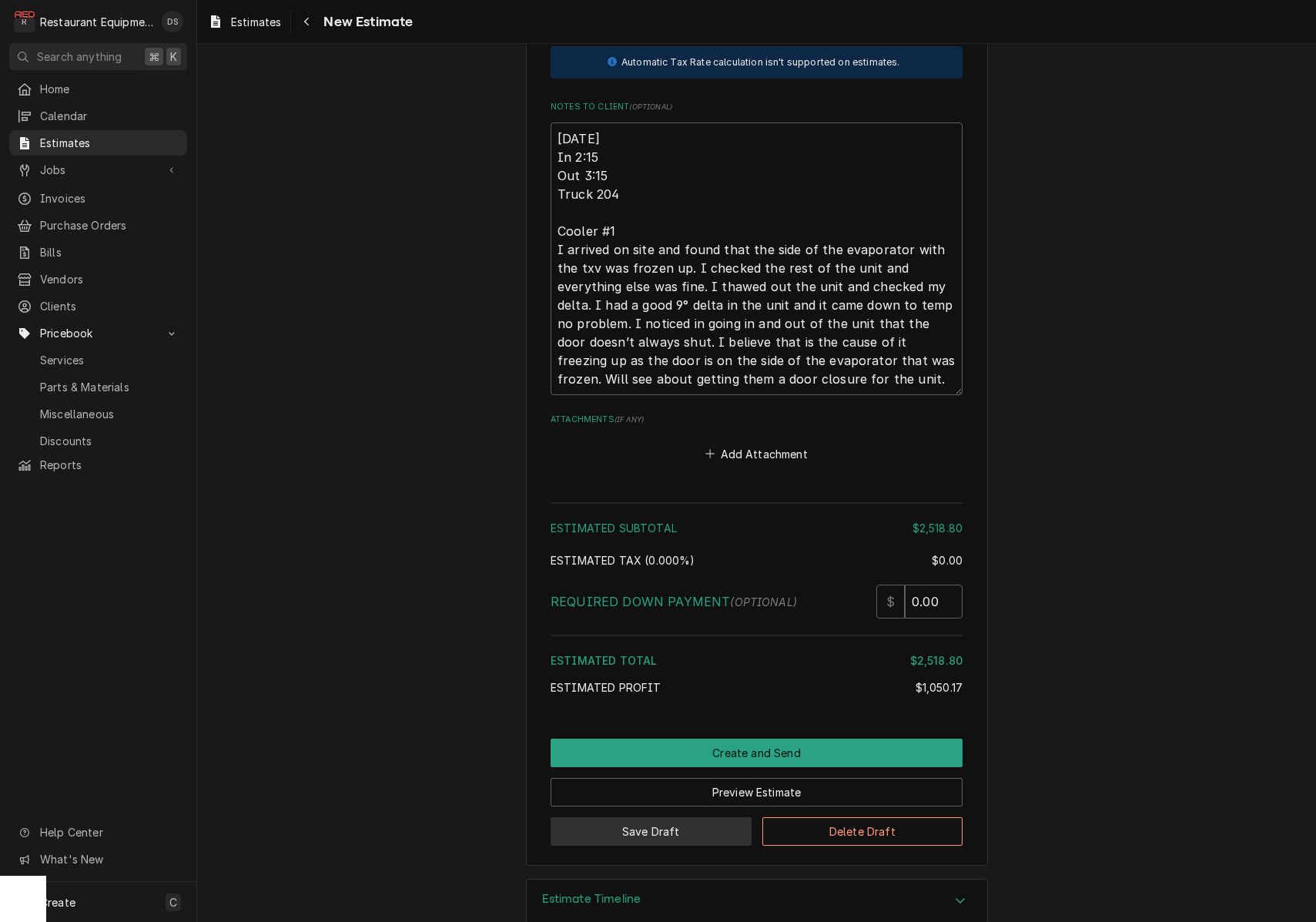
click at [650, 817] on button "Save Draft" at bounding box center [651, 831] width 201 height 28
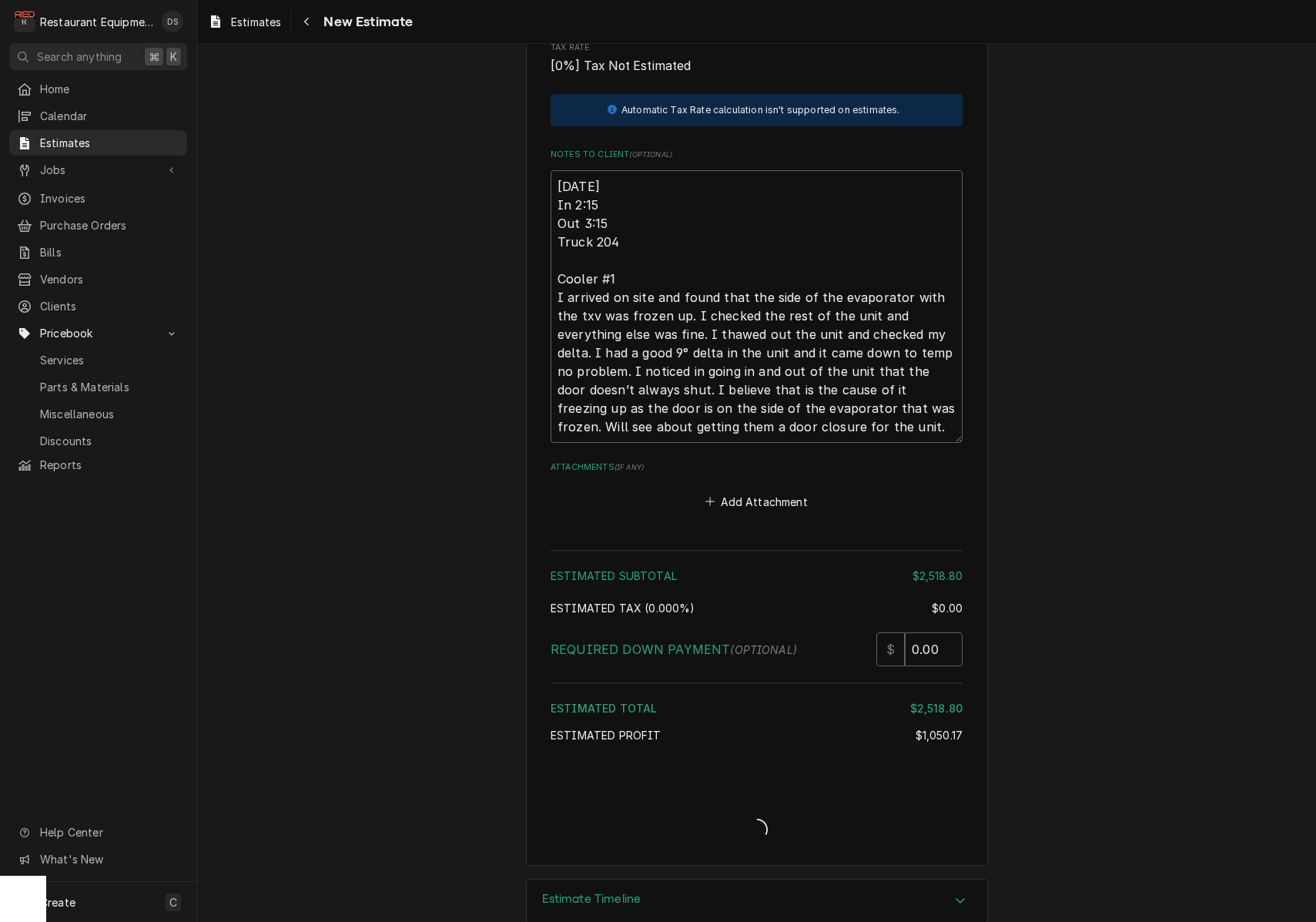
type textarea "x"
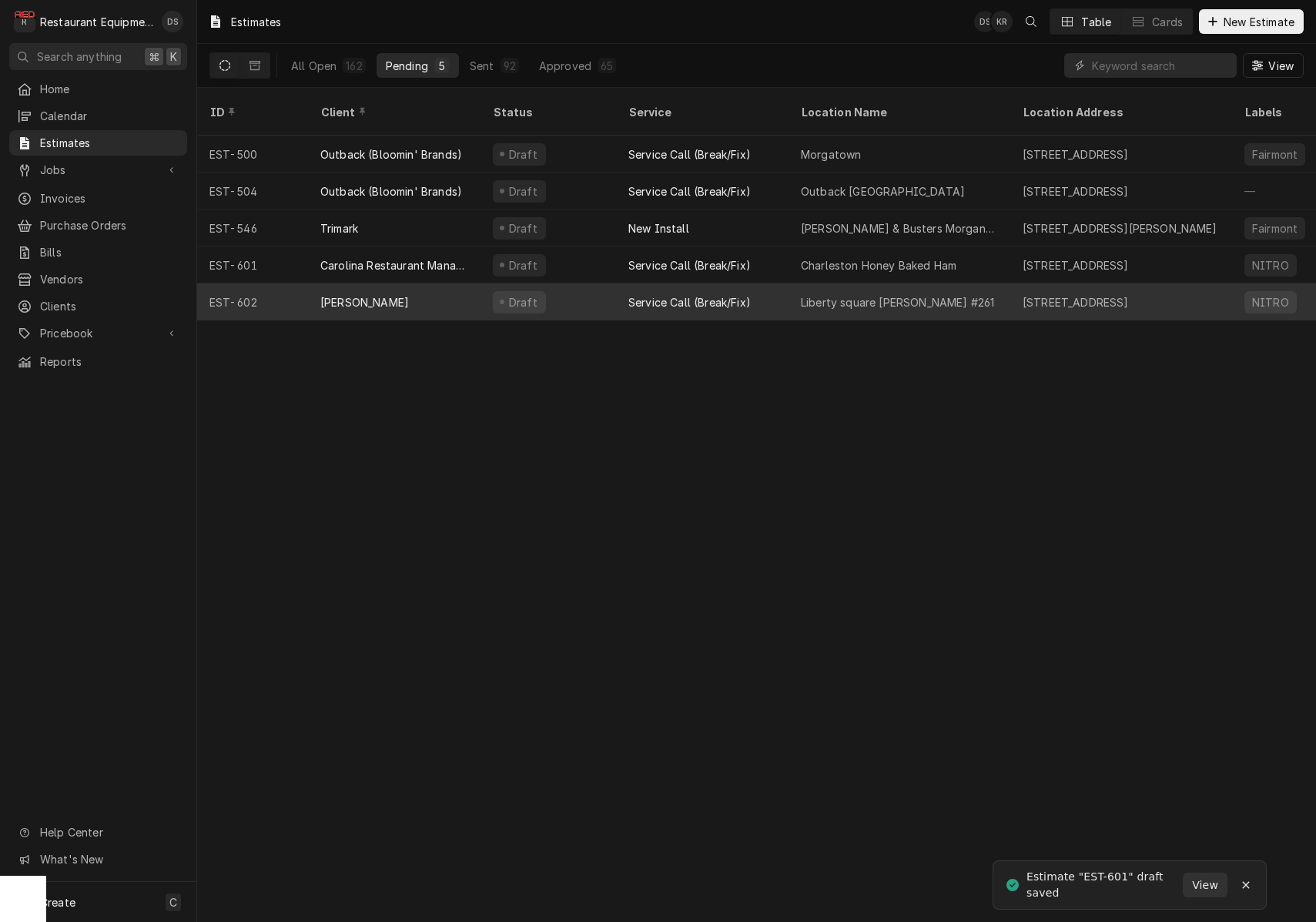
click at [610, 288] on div "Draft" at bounding box center [548, 302] width 136 height 37
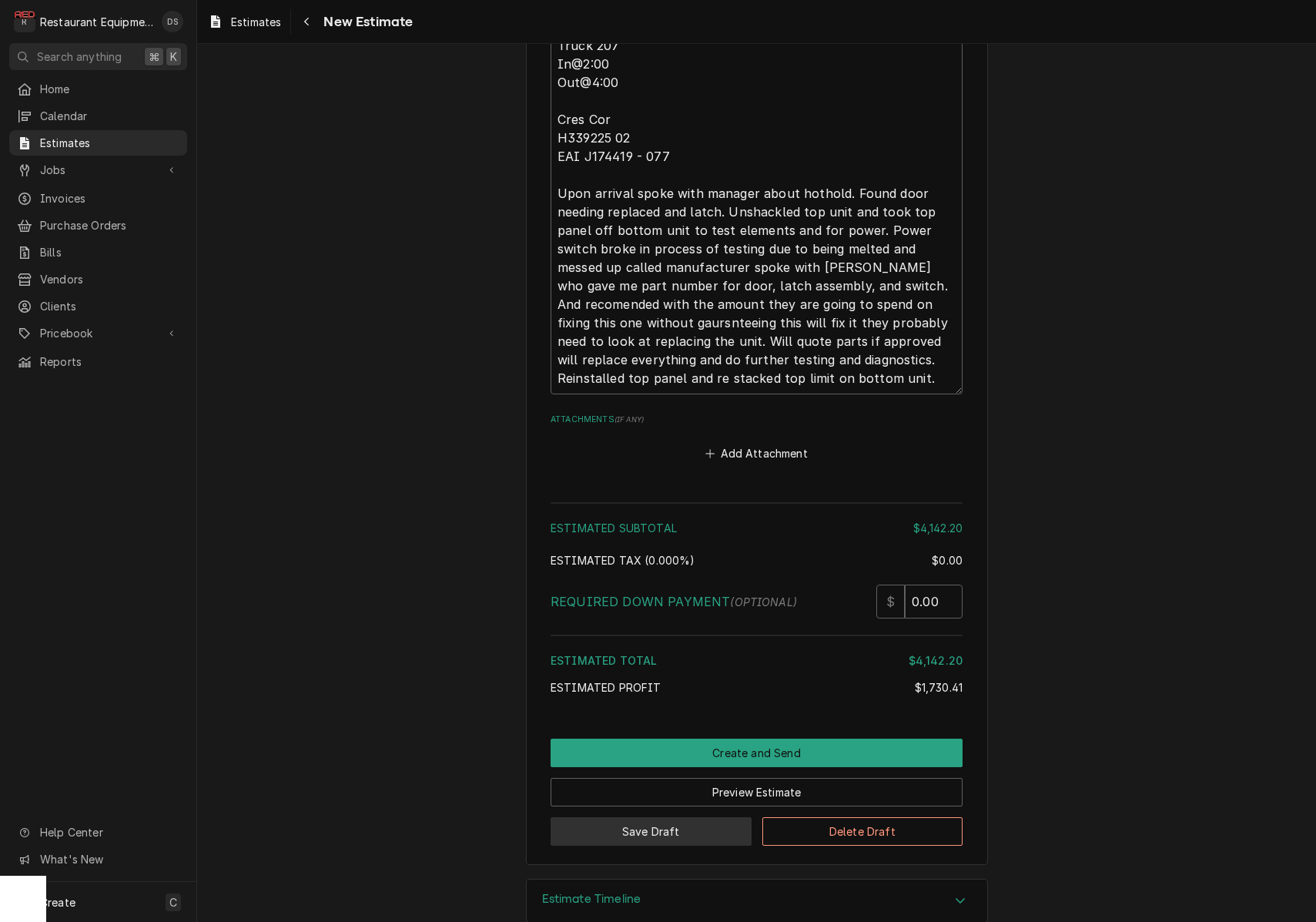
click at [729, 817] on button "Save Draft" at bounding box center [651, 831] width 201 height 28
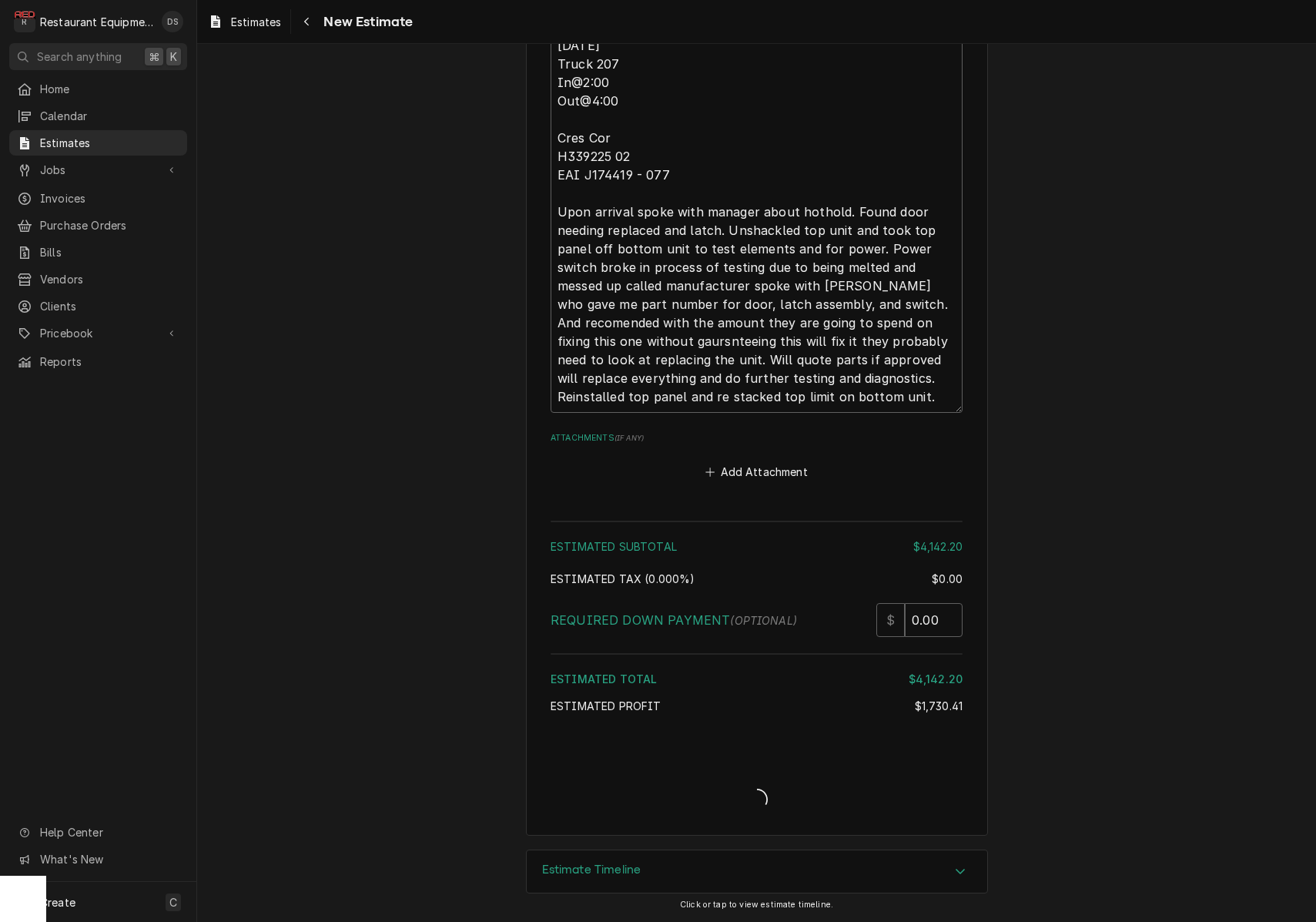
type textarea "x"
